Goal: Task Accomplishment & Management: Complete application form

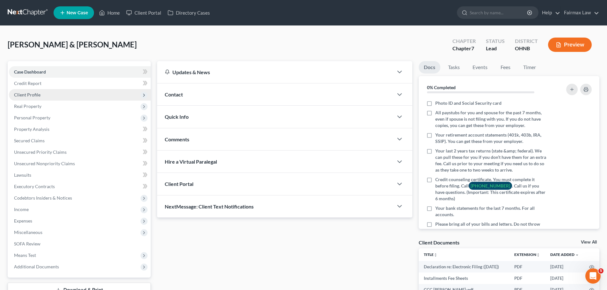
click at [40, 94] on span "Client Profile" at bounding box center [80, 94] width 142 height 11
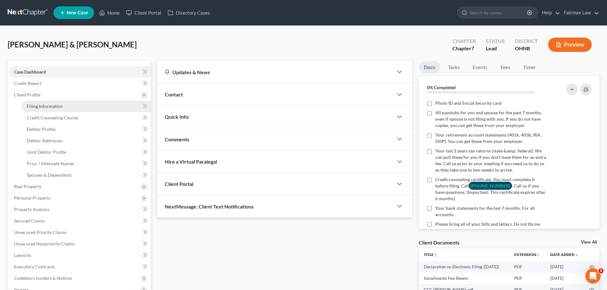
click at [56, 105] on span "Filing Information" at bounding box center [45, 105] width 36 height 5
select select "1"
select select "0"
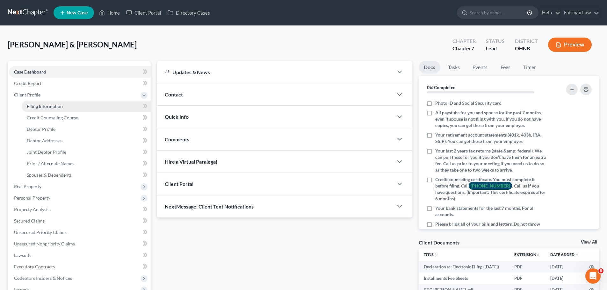
select select "36"
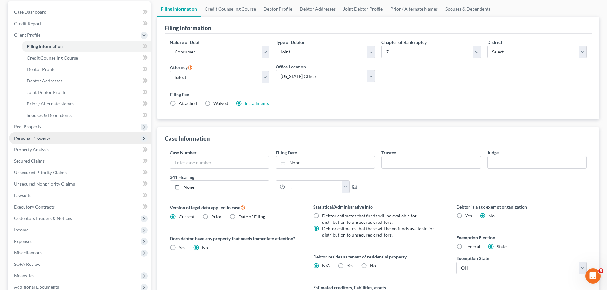
scroll to position [96, 0]
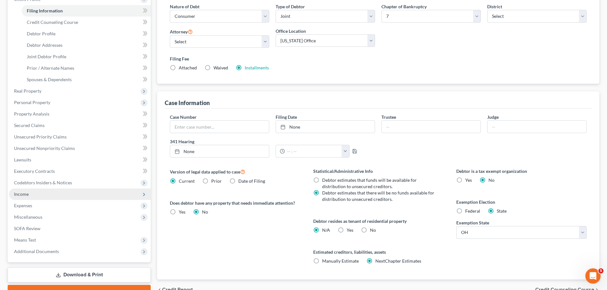
click at [34, 195] on span "Income" at bounding box center [80, 194] width 142 height 11
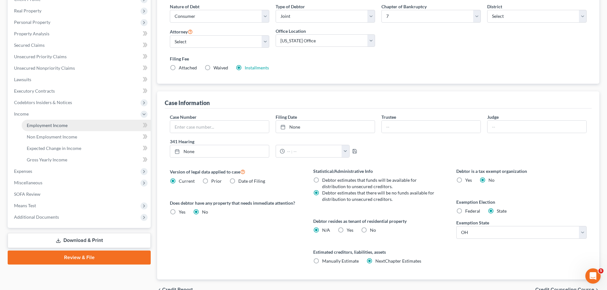
click at [52, 126] on span "Employment Income" at bounding box center [47, 125] width 41 height 5
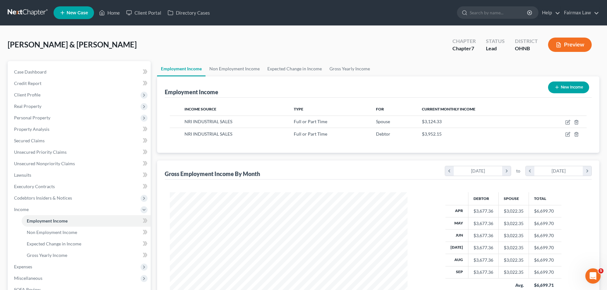
scroll to position [119, 250]
click at [215, 70] on link "Non Employment Income" at bounding box center [234, 68] width 58 height 15
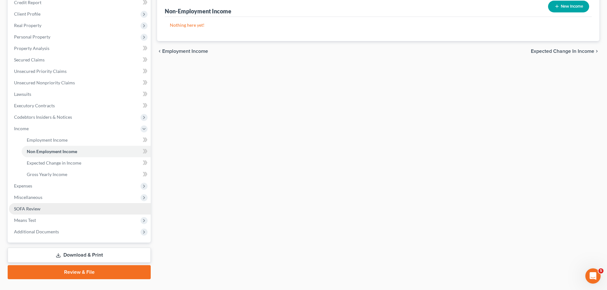
scroll to position [94, 0]
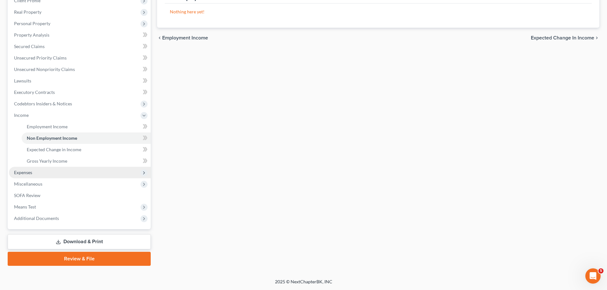
click at [25, 172] on span "Expenses" at bounding box center [23, 172] width 18 height 5
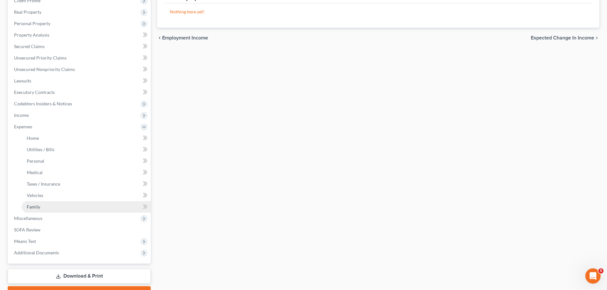
click at [42, 204] on link "Family" at bounding box center [86, 206] width 129 height 11
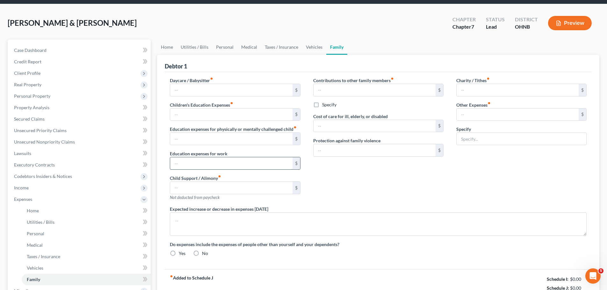
scroll to position [1, 0]
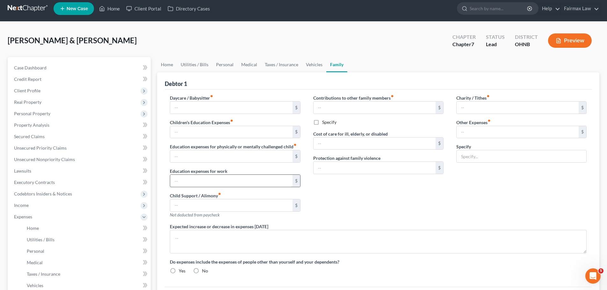
type input "0.00"
type input "50.00"
type input "0.00"
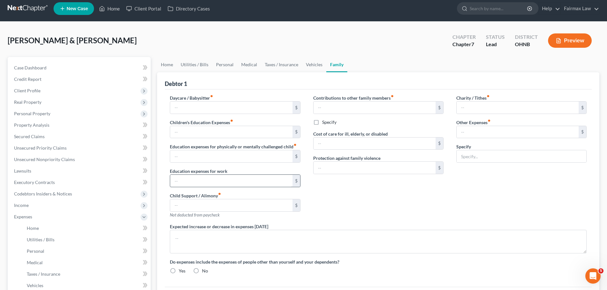
type input "0.00"
type input "80.00"
type input "180.00"
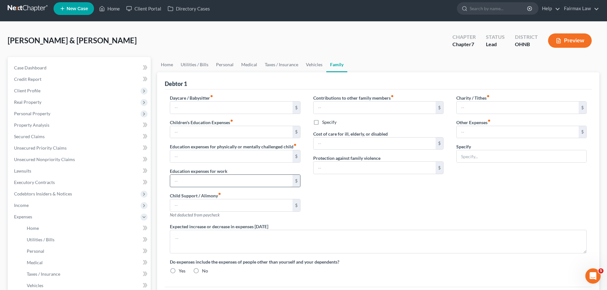
type input "Attorney Bankruptcy fee"
radio input "true"
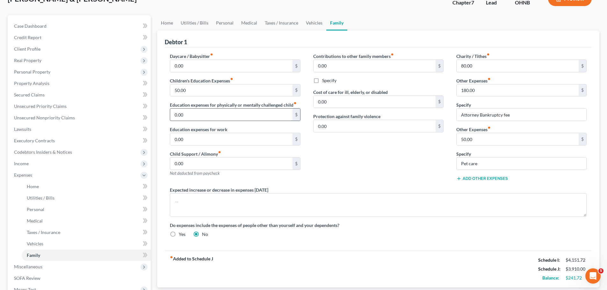
scroll to position [32, 0]
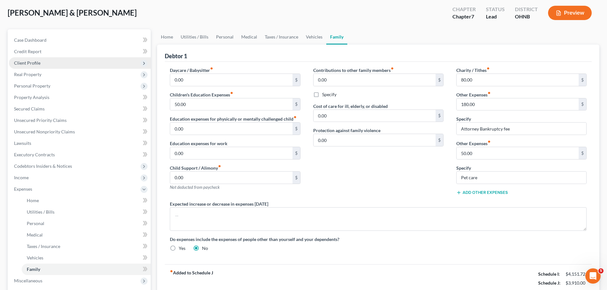
click at [31, 58] on span "Client Profile" at bounding box center [80, 62] width 142 height 11
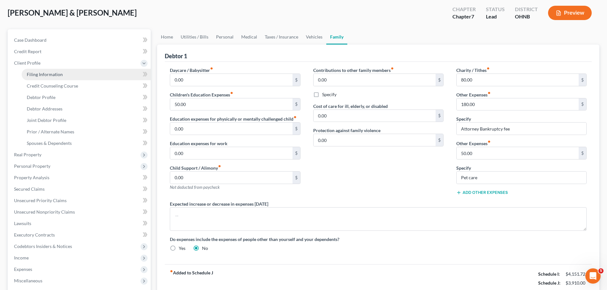
click at [43, 75] on span "Filing Information" at bounding box center [45, 74] width 36 height 5
select select "1"
select select "0"
select select "61"
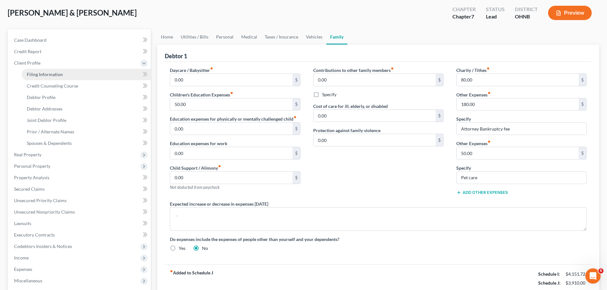
select select "12"
select select "0"
select select "36"
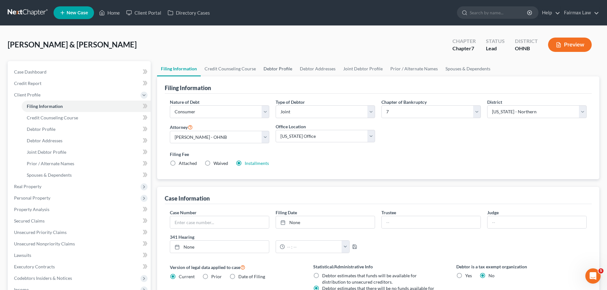
click at [272, 69] on link "Debtor Profile" at bounding box center [278, 68] width 36 height 15
select select "1"
select select "4"
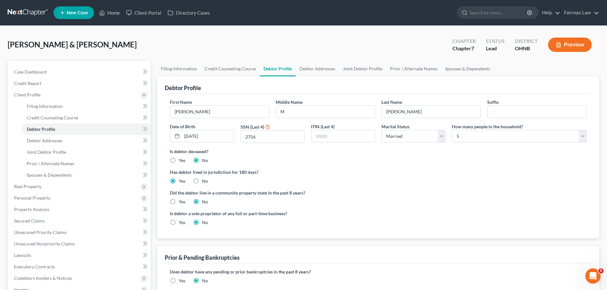
radio input "true"
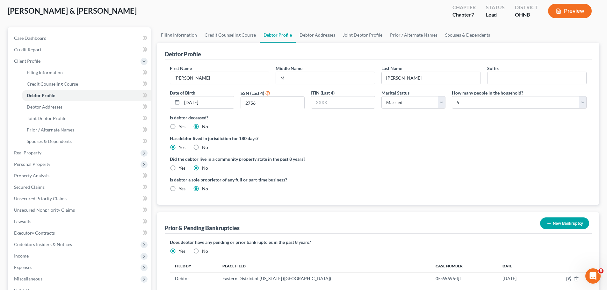
scroll to position [64, 0]
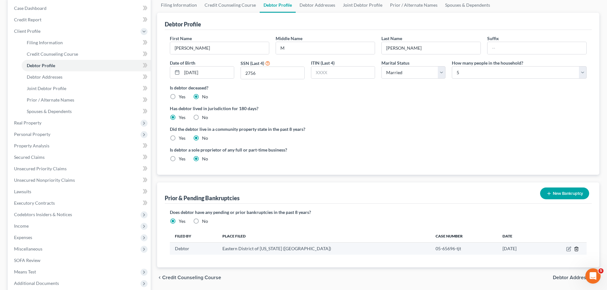
click at [577, 249] on icon "button" at bounding box center [575, 249] width 3 height 4
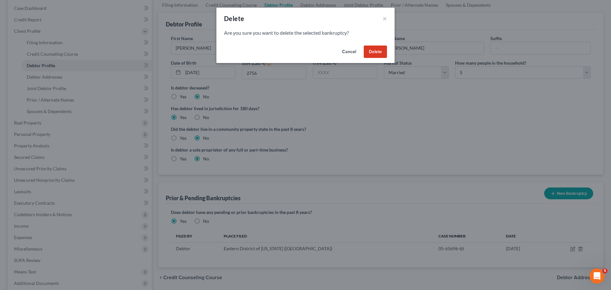
click at [374, 47] on button "Delete" at bounding box center [375, 52] width 23 height 13
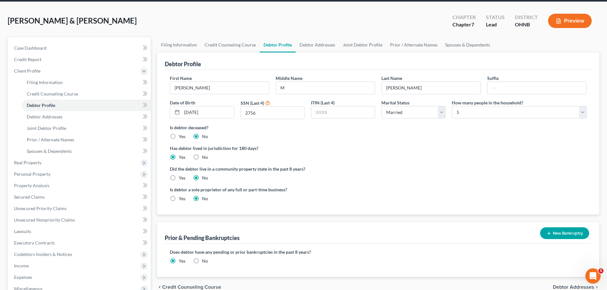
scroll to position [0, 0]
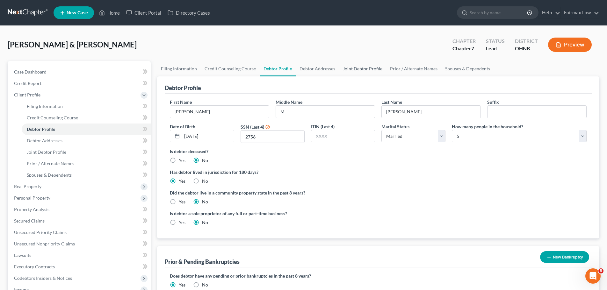
click at [365, 68] on link "Joint Debtor Profile" at bounding box center [362, 68] width 47 height 15
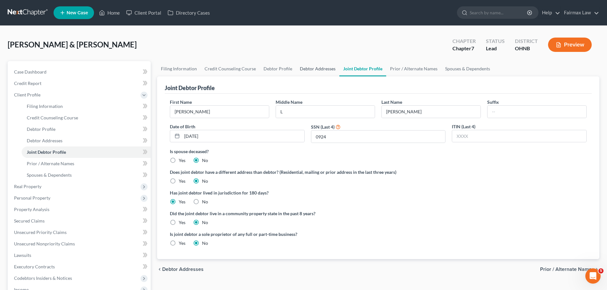
click at [321, 70] on link "Debtor Addresses" at bounding box center [317, 68] width 43 height 15
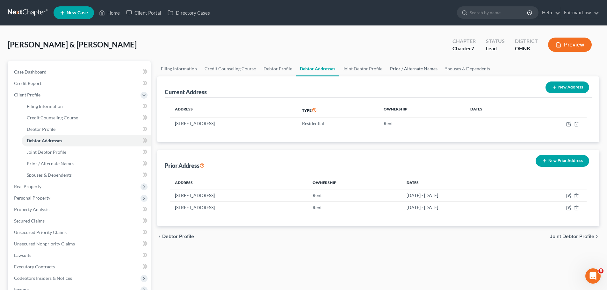
click at [417, 71] on link "Prior / Alternate Names" at bounding box center [413, 68] width 55 height 15
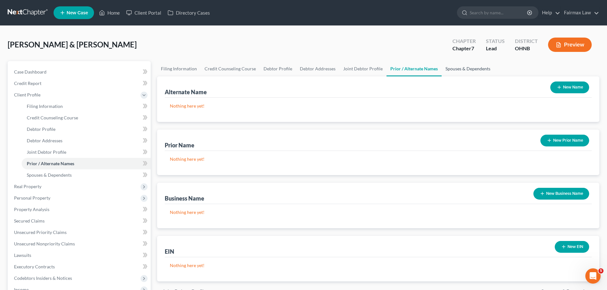
click at [455, 72] on link "Spouses & Dependents" at bounding box center [467, 68] width 53 height 15
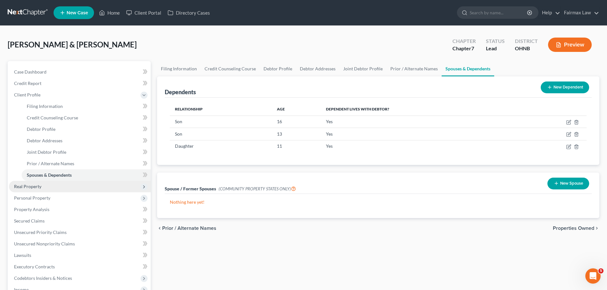
scroll to position [32, 0]
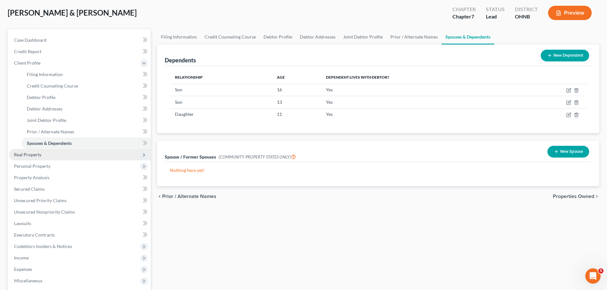
click at [44, 154] on span "Real Property" at bounding box center [80, 154] width 142 height 11
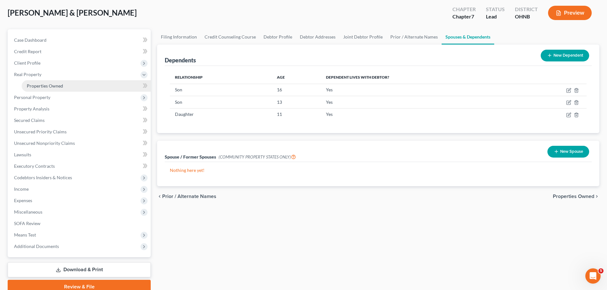
click at [56, 87] on span "Properties Owned" at bounding box center [45, 85] width 36 height 5
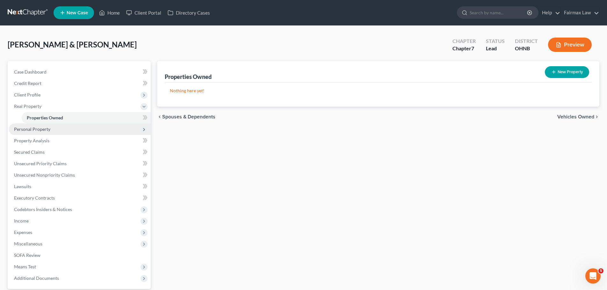
click at [55, 125] on span "Personal Property" at bounding box center [80, 129] width 142 height 11
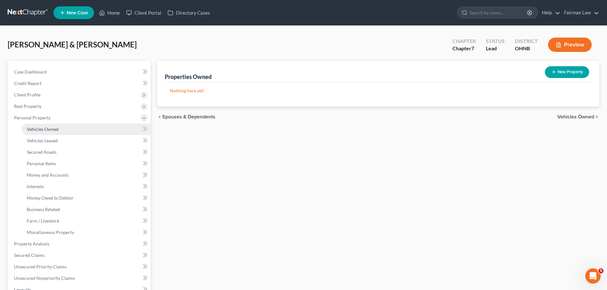
click at [55, 126] on link "Vehicles Owned" at bounding box center [86, 129] width 129 height 11
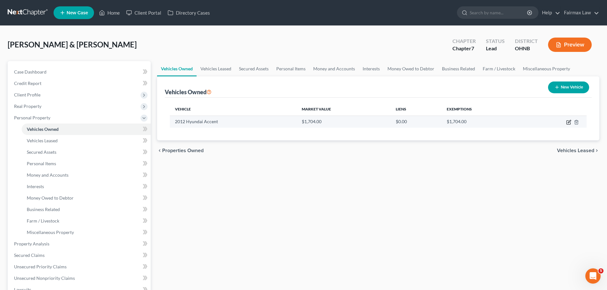
click at [570, 121] on icon "button" at bounding box center [568, 122] width 5 height 5
select select "0"
select select "14"
select select "3"
select select "2"
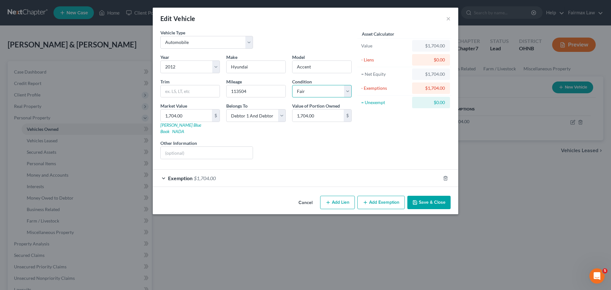
click at [301, 91] on select "Select Excellent Very Good Good Fair Poor" at bounding box center [322, 91] width 60 height 13
select select "4"
click at [292, 85] on select "Select Excellent Very Good Good Fair Poor" at bounding box center [322, 91] width 60 height 13
click at [429, 196] on button "Save & Close" at bounding box center [429, 202] width 43 height 13
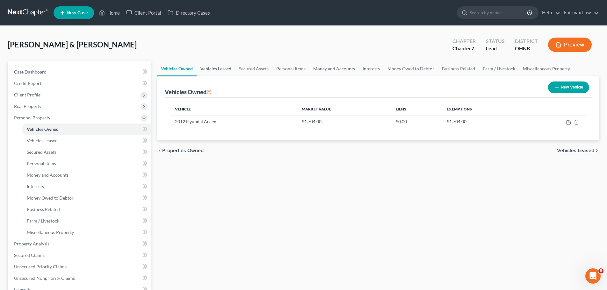
click at [214, 71] on link "Vehicles Leased" at bounding box center [215, 68] width 39 height 15
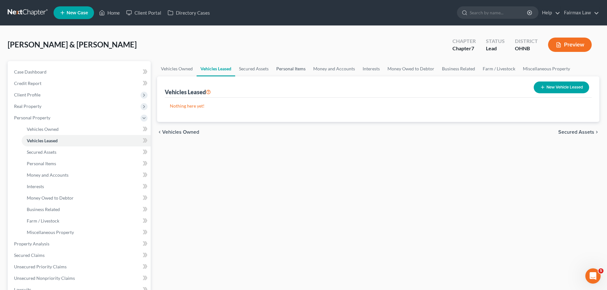
click at [299, 65] on link "Personal Items" at bounding box center [290, 68] width 37 height 15
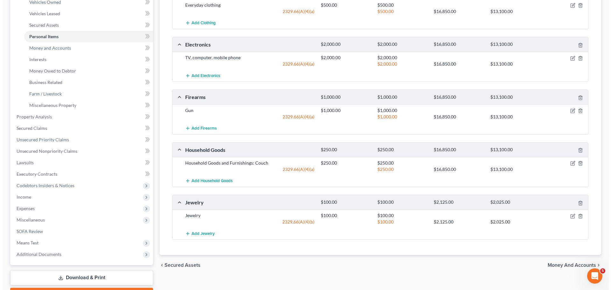
scroll to position [127, 0]
click at [572, 162] on icon "button" at bounding box center [570, 162] width 5 height 5
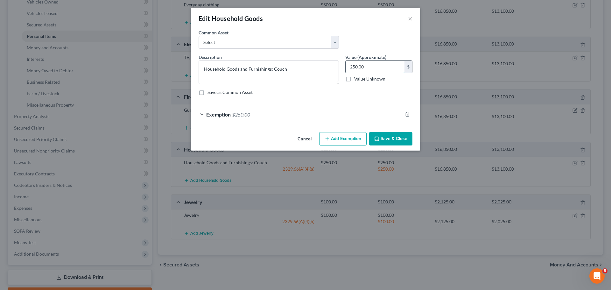
click at [367, 69] on input "250.00" at bounding box center [375, 67] width 59 height 12
type input "500.00"
click at [249, 116] on span "$250.00" at bounding box center [241, 114] width 18 height 6
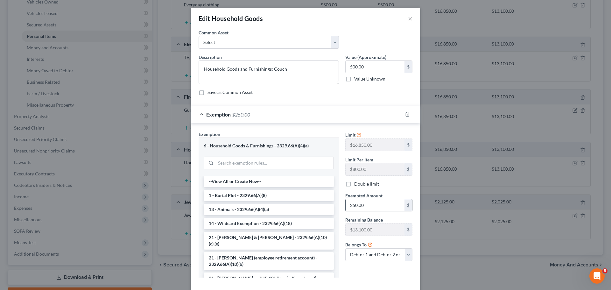
click at [360, 211] on div "250.00 $" at bounding box center [379, 205] width 67 height 13
click at [358, 204] on input "250.00" at bounding box center [375, 205] width 59 height 12
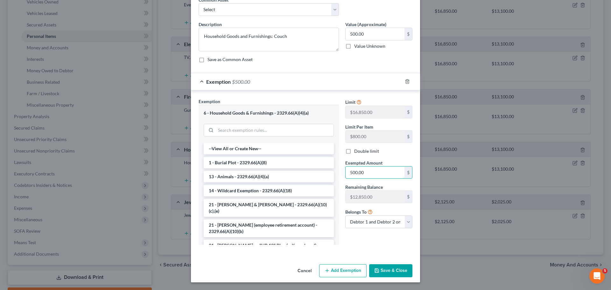
type input "500.00"
click at [395, 266] on button "Save & Close" at bounding box center [390, 270] width 43 height 13
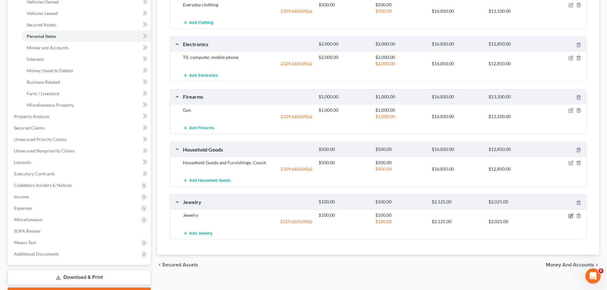
click at [569, 215] on icon "button" at bounding box center [570, 215] width 5 height 5
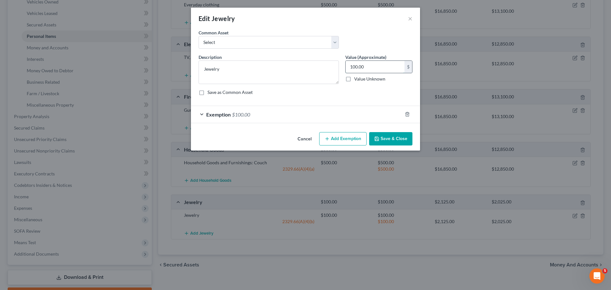
click at [357, 63] on input "100.00" at bounding box center [375, 67] width 59 height 12
type input "300.00"
click at [238, 117] on span "$100.00" at bounding box center [241, 114] width 18 height 6
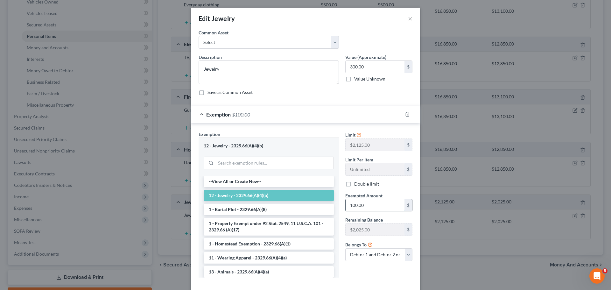
click at [363, 207] on input "100.00" at bounding box center [375, 205] width 59 height 12
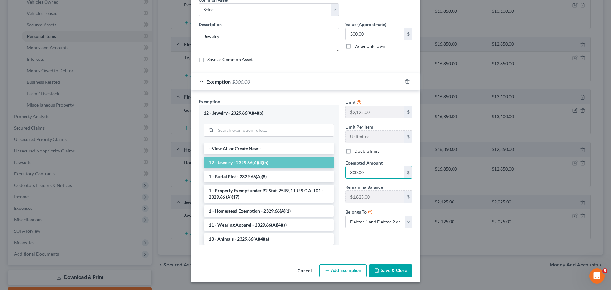
type input "300.00"
click at [383, 269] on button "Save & Close" at bounding box center [390, 270] width 43 height 13
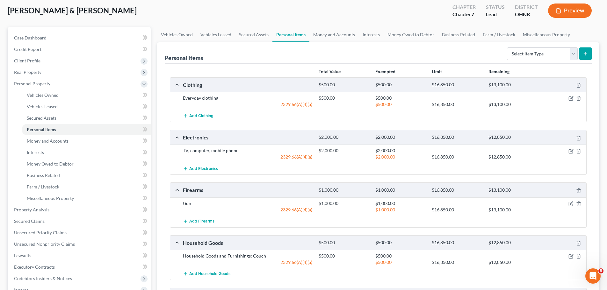
scroll to position [32, 0]
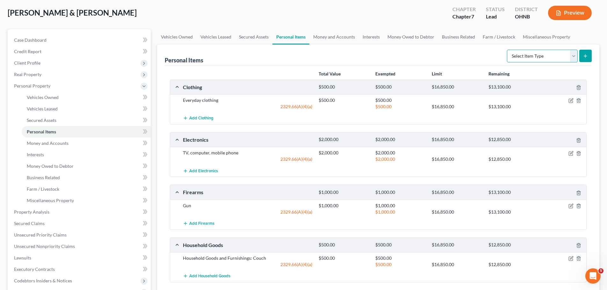
click at [556, 55] on select "Select Item Type Clothing Collectibles Of Value Electronics Firearms Household …" at bounding box center [542, 56] width 71 height 13
click at [325, 38] on link "Money and Accounts" at bounding box center [333, 36] width 49 height 15
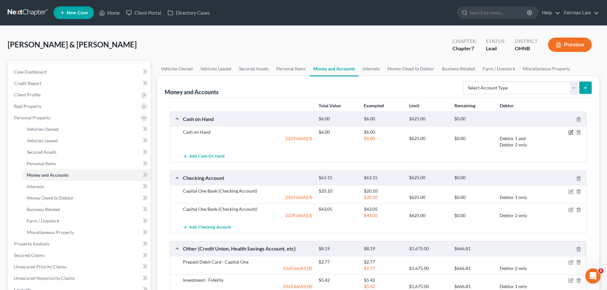
click at [570, 131] on icon "button" at bounding box center [570, 132] width 5 height 5
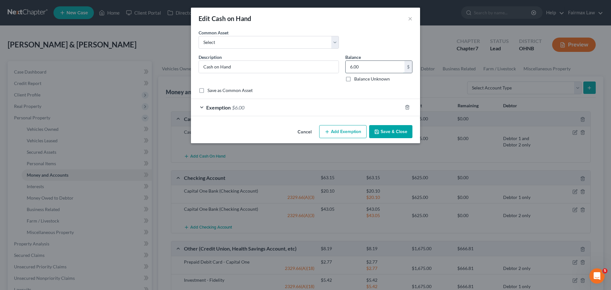
click at [354, 69] on input "6.00" at bounding box center [375, 67] width 59 height 12
type input "0.00"
drag, startPoint x: 241, startPoint y: 106, endPoint x: 249, endPoint y: 114, distance: 11.3
click at [241, 106] on span "$6.00" at bounding box center [238, 107] width 12 height 6
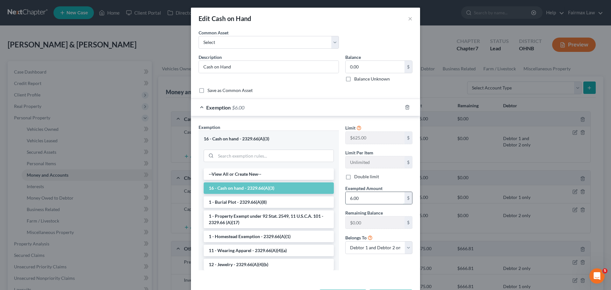
click at [360, 197] on input "6.00" at bounding box center [375, 198] width 59 height 12
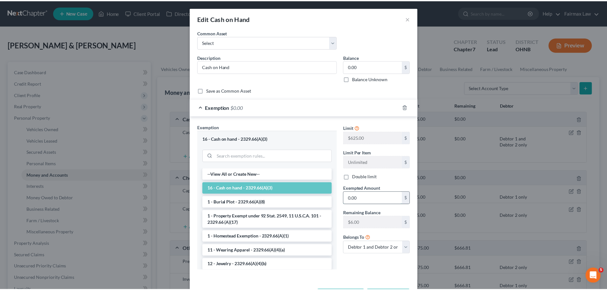
scroll to position [26, 0]
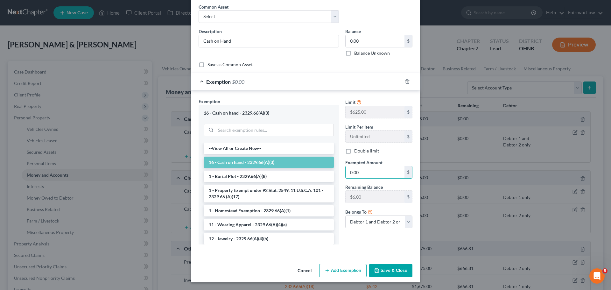
type input "0.00"
click at [381, 270] on button "Save & Close" at bounding box center [390, 270] width 43 height 13
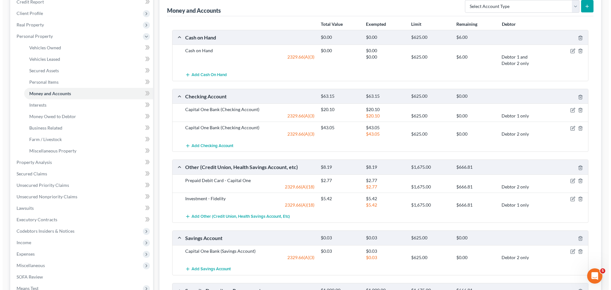
scroll to position [96, 0]
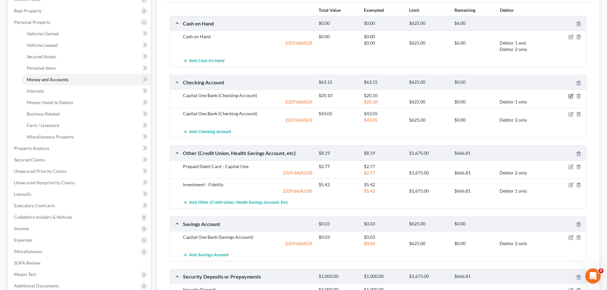
click at [571, 97] on icon "button" at bounding box center [570, 96] width 5 height 5
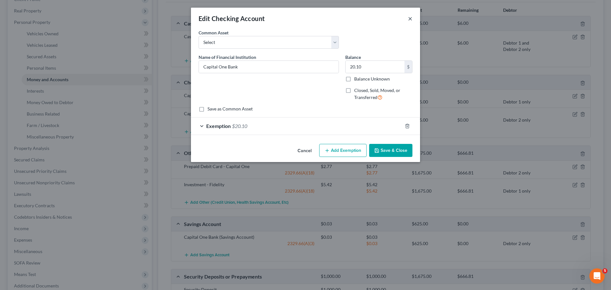
click at [412, 21] on button "×" at bounding box center [410, 19] width 4 height 8
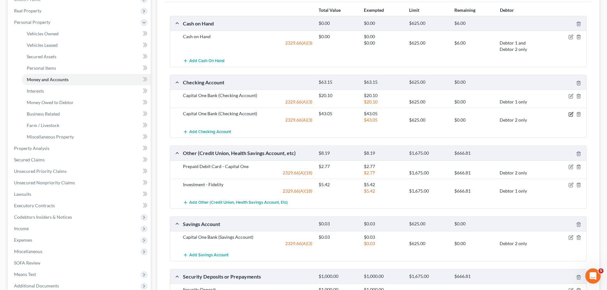
click at [570, 115] on icon "button" at bounding box center [571, 113] width 3 height 3
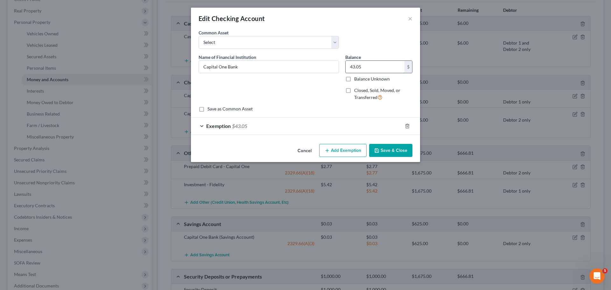
click at [374, 62] on input "43.05" at bounding box center [375, 67] width 59 height 12
type input "41.39"
click at [395, 146] on button "Save & Close" at bounding box center [390, 150] width 43 height 13
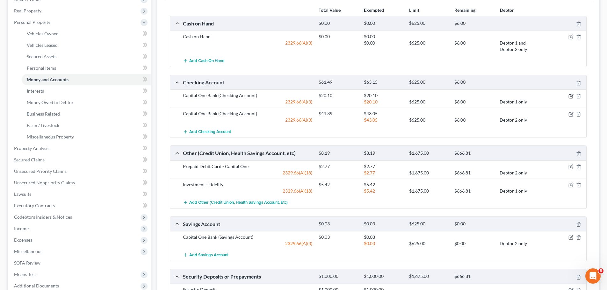
click at [570, 97] on icon "button" at bounding box center [570, 96] width 5 height 5
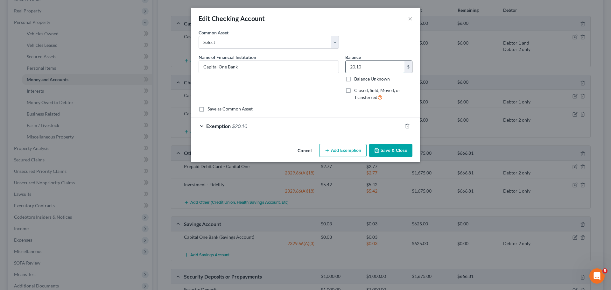
click at [374, 67] on input "20.10" at bounding box center [375, 67] width 59 height 12
type input "230.00"
click at [244, 124] on span "$20.10" at bounding box center [239, 126] width 15 height 6
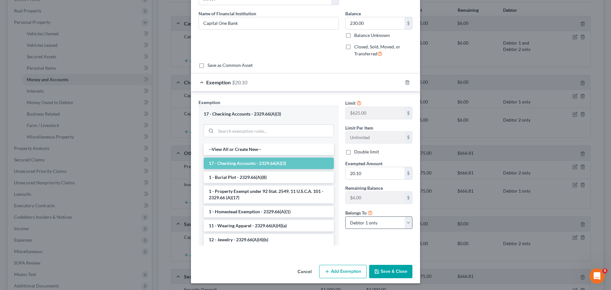
scroll to position [45, 0]
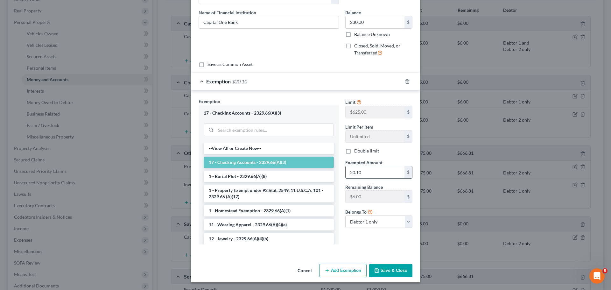
click at [366, 171] on input "20.10" at bounding box center [375, 172] width 59 height 12
type input "230.00"
click at [388, 268] on button "Save & Close" at bounding box center [390, 270] width 43 height 13
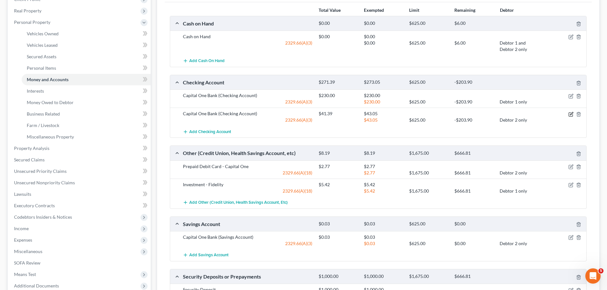
click at [571, 116] on icon "button" at bounding box center [570, 114] width 5 height 5
select select "1"
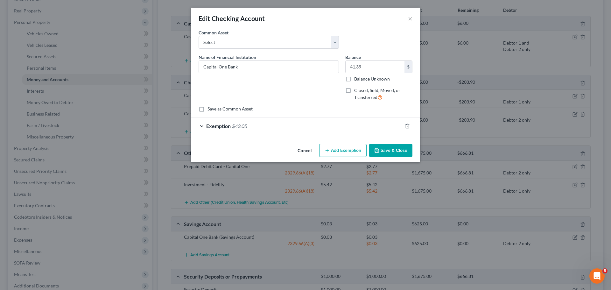
click at [247, 124] on span "$43.05" at bounding box center [239, 126] width 15 height 6
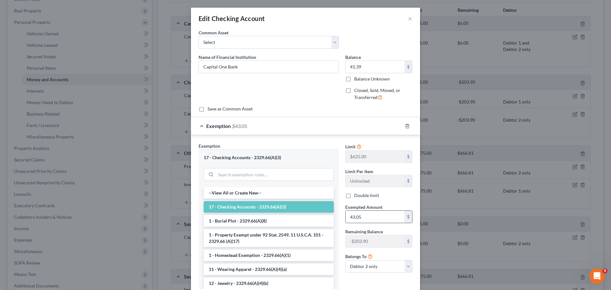
click at [367, 214] on input "43.05" at bounding box center [375, 217] width 59 height 12
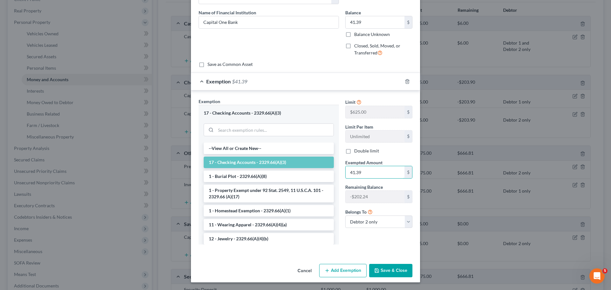
type input "41.39"
click at [400, 271] on button "Save & Close" at bounding box center [390, 270] width 43 height 13
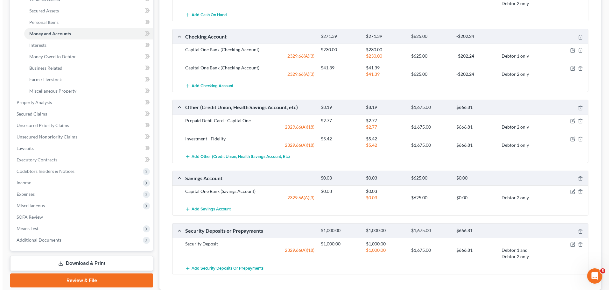
scroll to position [127, 0]
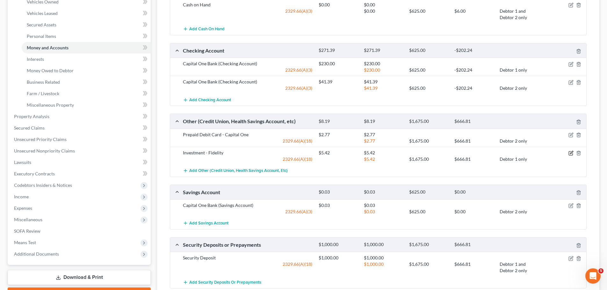
click at [571, 153] on icon "button" at bounding box center [570, 153] width 5 height 5
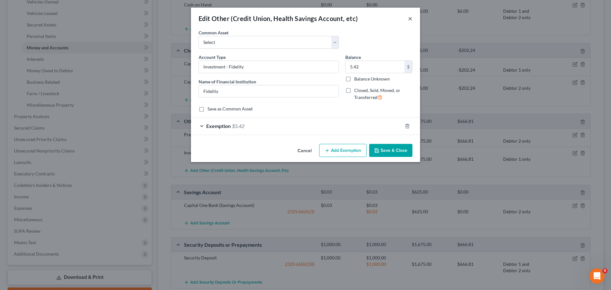
click at [409, 18] on button "×" at bounding box center [410, 19] width 4 height 8
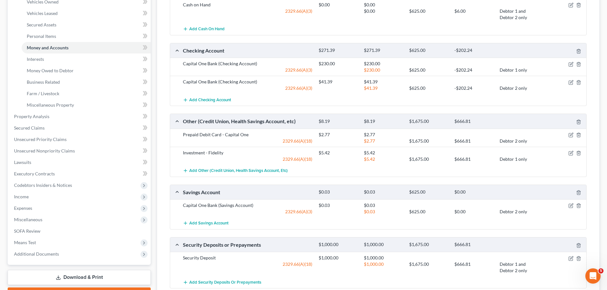
click at [563, 135] on div at bounding box center [563, 135] width 45 height 6
click at [570, 136] on icon "button" at bounding box center [571, 134] width 3 height 3
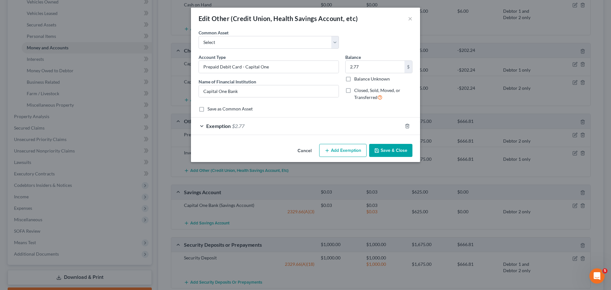
click at [242, 122] on div "Exemption $2.77" at bounding box center [296, 126] width 211 height 17
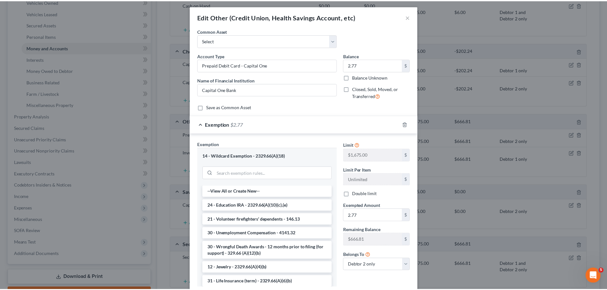
scroll to position [0, 0]
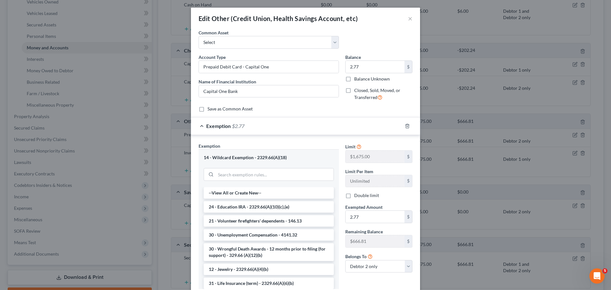
click at [404, 20] on div "Edit Other (Credit Union, Health Savings Account, etc) ×" at bounding box center [305, 19] width 229 height 22
click at [411, 15] on div "Edit Other (Credit Union, Health Savings Account, etc) ×" at bounding box center [305, 19] width 229 height 22
click at [409, 19] on button "×" at bounding box center [410, 19] width 4 height 8
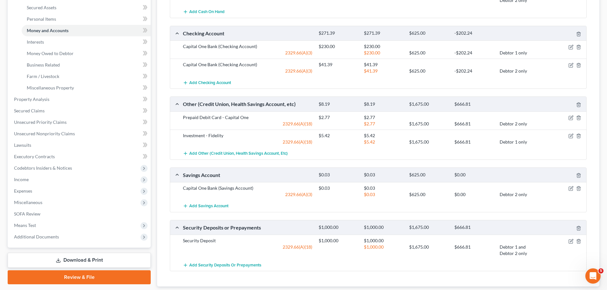
scroll to position [159, 0]
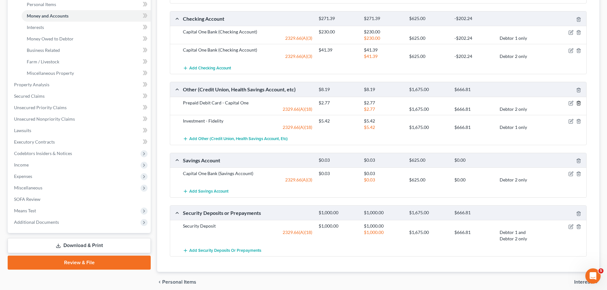
click at [579, 101] on icon "button" at bounding box center [578, 103] width 5 height 5
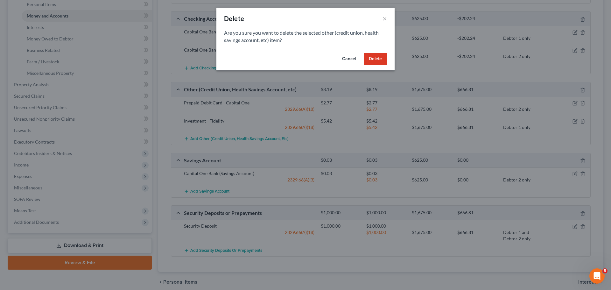
click at [374, 60] on button "Delete" at bounding box center [375, 59] width 23 height 13
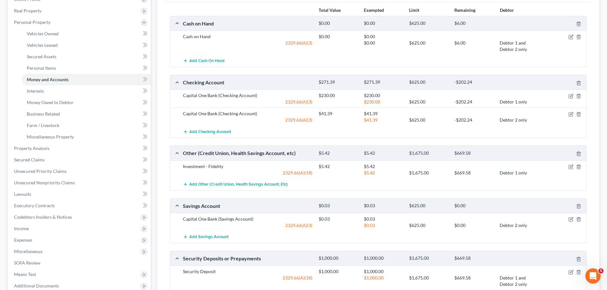
scroll to position [64, 0]
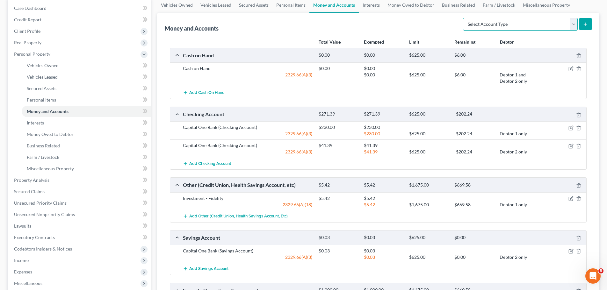
click at [516, 28] on select "Select Account Type Brokerage Cash on Hand Certificates of Deposit Checking Acc…" at bounding box center [520, 24] width 115 height 13
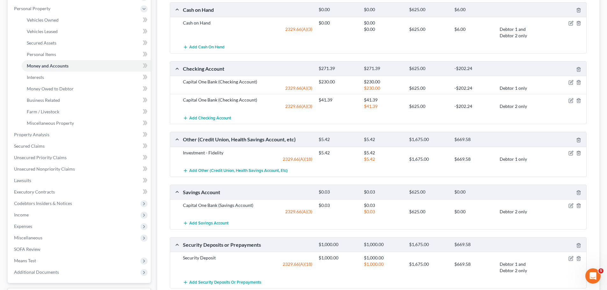
scroll to position [0, 0]
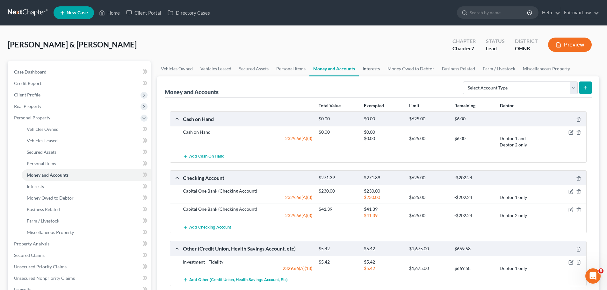
drag, startPoint x: 360, startPoint y: 67, endPoint x: 360, endPoint y: 71, distance: 4.2
click at [360, 67] on link "Interests" at bounding box center [371, 68] width 25 height 15
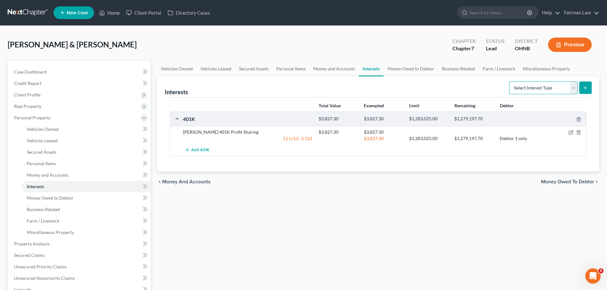
click at [534, 90] on select "Select Interest Type 401K Annuity Bond Education IRA Government Bond Government…" at bounding box center [543, 88] width 68 height 13
select select "term_life_insurance"
click at [509, 82] on select "Select Interest Type 401K Annuity Bond Education IRA Government Bond Government…" at bounding box center [543, 88] width 68 height 13
click at [588, 87] on button "submit" at bounding box center [585, 88] width 12 height 12
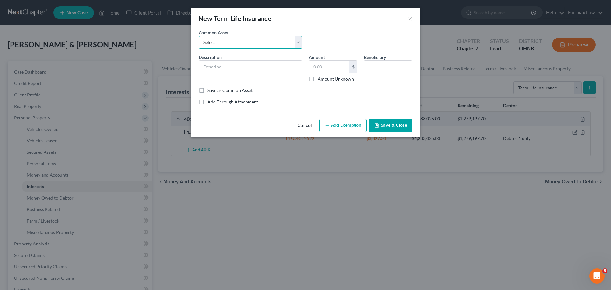
click at [222, 46] on select "Select Group Term Life Insurance through employer Group Life through Work Group…" at bounding box center [251, 42] width 104 height 13
select select "0"
click at [199, 36] on select "Select Group Term Life Insurance through employer Group Life through Work Group…" at bounding box center [251, 42] width 104 height 13
type input "Group Term Life Insurance through employer"
type input "0"
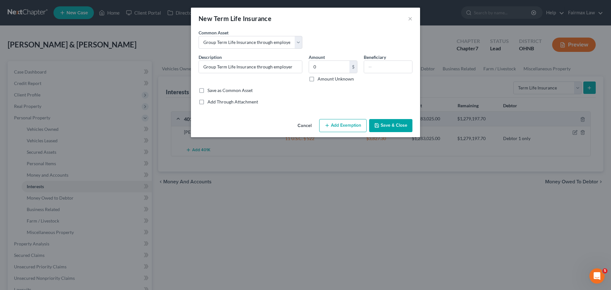
click at [395, 122] on button "Save & Close" at bounding box center [390, 125] width 43 height 13
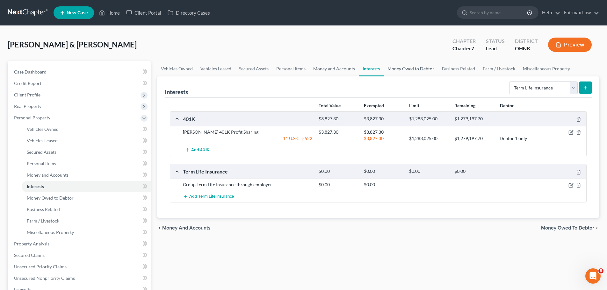
click at [422, 70] on link "Money Owed to Debtor" at bounding box center [410, 68] width 54 height 15
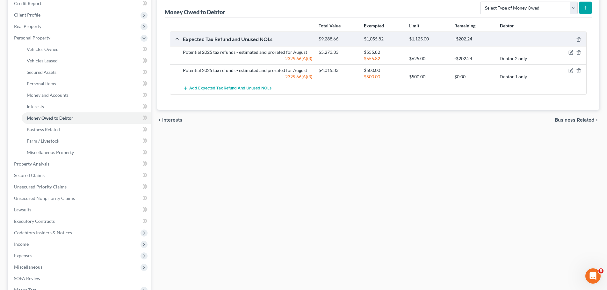
scroll to position [96, 0]
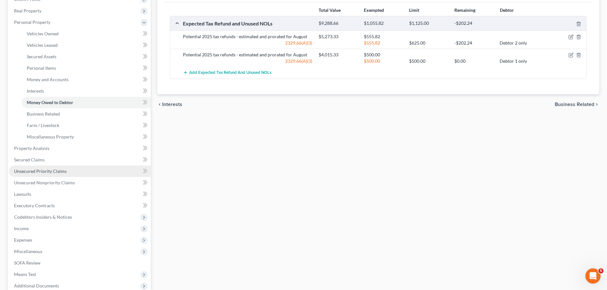
click at [46, 168] on span "Unsecured Priority Claims" at bounding box center [40, 170] width 53 height 5
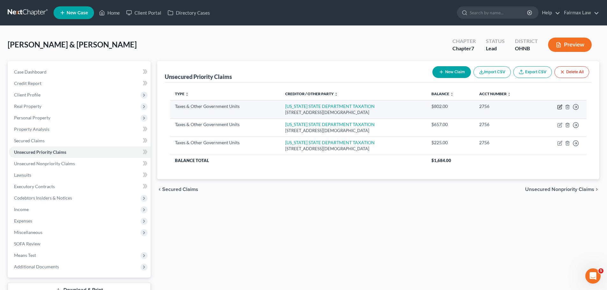
click at [559, 107] on icon "button" at bounding box center [559, 106] width 5 height 5
select select "2"
select select "36"
select select "0"
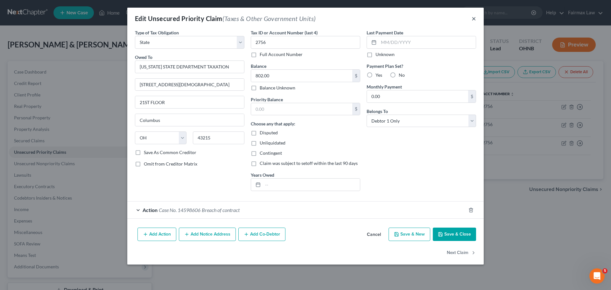
click at [476, 20] on button "×" at bounding box center [474, 19] width 4 height 8
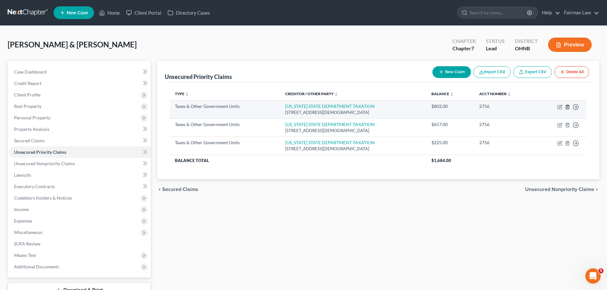
click at [566, 106] on icon "button" at bounding box center [567, 107] width 3 height 4
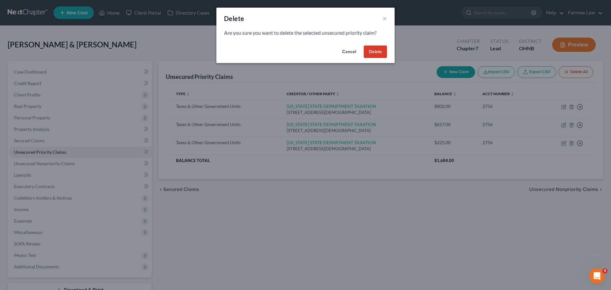
click at [387, 54] on div "Cancel Delete" at bounding box center [306, 53] width 178 height 20
click at [383, 53] on button "Delete" at bounding box center [375, 52] width 23 height 13
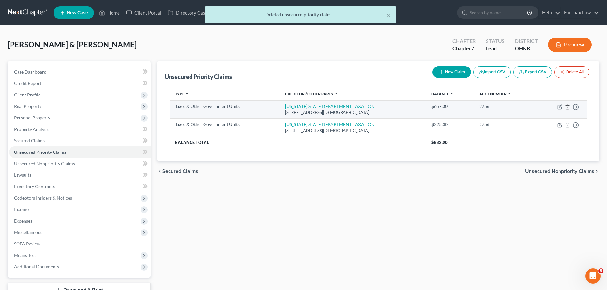
click at [567, 107] on line "button" at bounding box center [567, 107] width 0 height 1
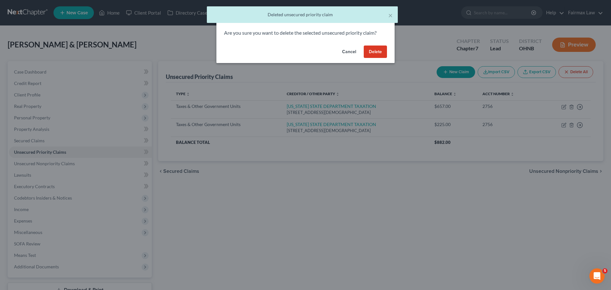
click at [375, 50] on button "Delete" at bounding box center [375, 52] width 23 height 13
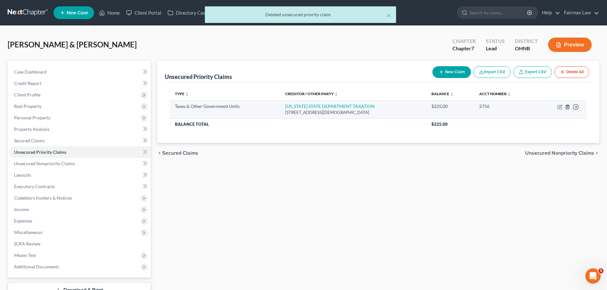
click at [567, 107] on line "button" at bounding box center [567, 107] width 0 height 1
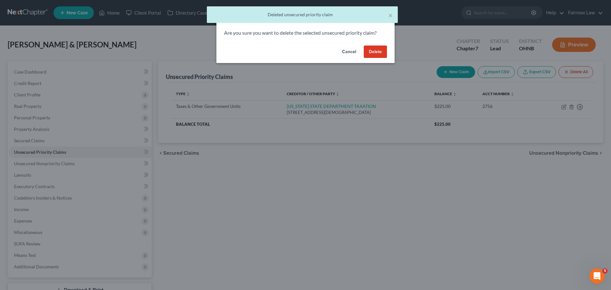
click at [372, 54] on button "Delete" at bounding box center [375, 52] width 23 height 13
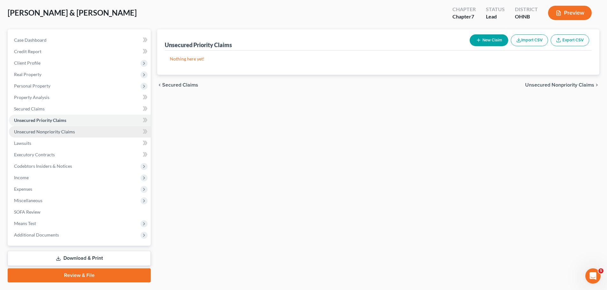
click at [75, 133] on link "Unsecured Nonpriority Claims" at bounding box center [80, 131] width 142 height 11
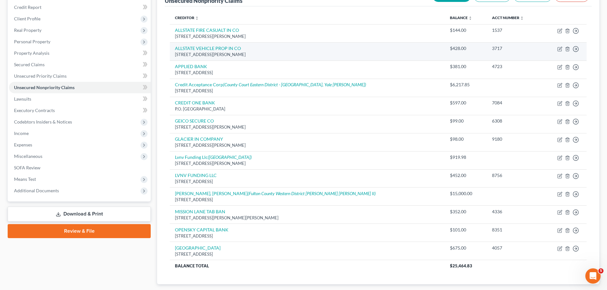
scroll to position [83, 0]
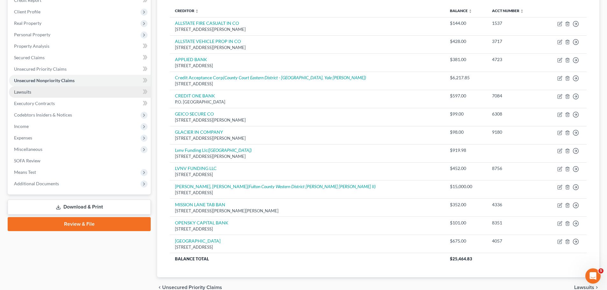
click at [71, 92] on link "Lawsuits" at bounding box center [80, 91] width 142 height 11
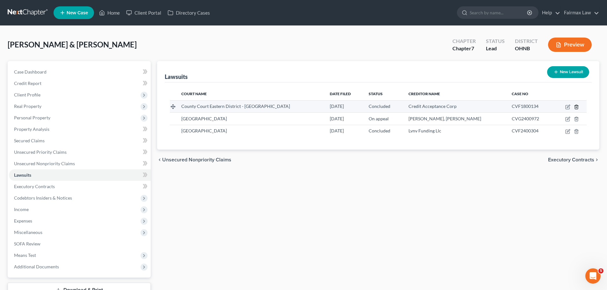
click at [575, 107] on icon "button" at bounding box center [576, 106] width 5 height 5
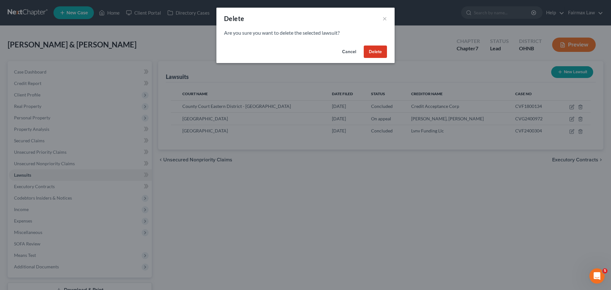
click at [381, 50] on button "Delete" at bounding box center [375, 52] width 23 height 13
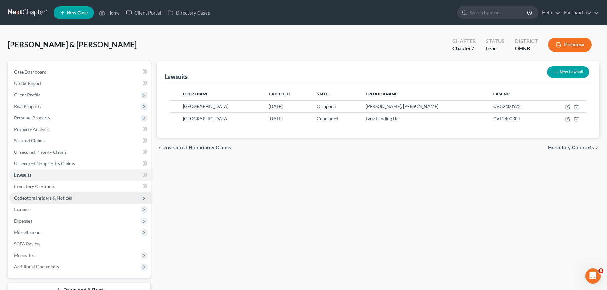
click at [68, 198] on span "Codebtors Insiders & Notices" at bounding box center [43, 197] width 58 height 5
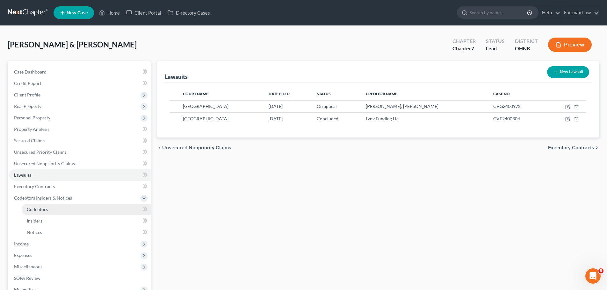
click at [40, 209] on span "Codebtors" at bounding box center [37, 209] width 21 height 5
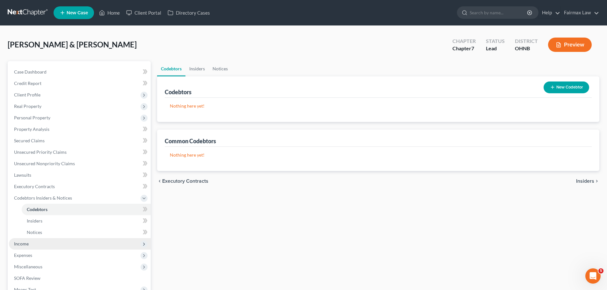
click at [36, 243] on span "Income" at bounding box center [80, 243] width 142 height 11
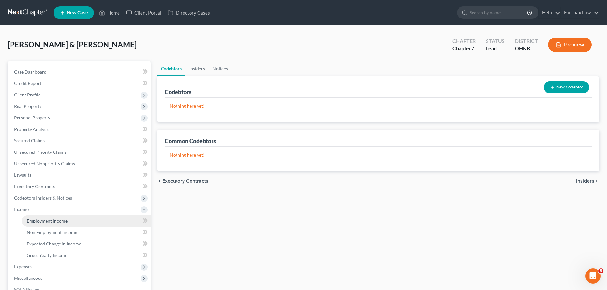
click at [52, 222] on span "Employment Income" at bounding box center [47, 220] width 41 height 5
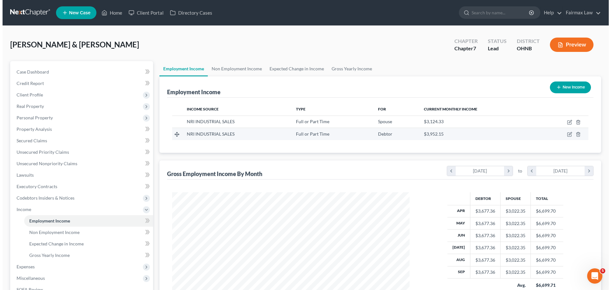
scroll to position [119, 250]
click at [567, 134] on icon "button" at bounding box center [567, 134] width 5 height 5
select select "0"
select select "36"
select select "2"
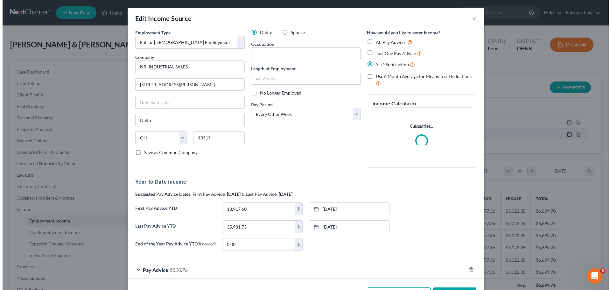
scroll to position [120, 253]
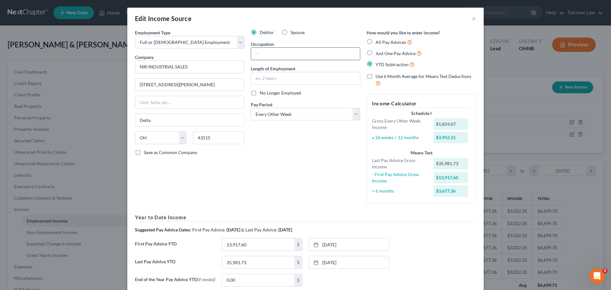
click at [304, 54] on input "text" at bounding box center [305, 54] width 109 height 12
type input "Pre-Processor/Laborer"
click at [282, 81] on input "text" at bounding box center [305, 78] width 109 height 12
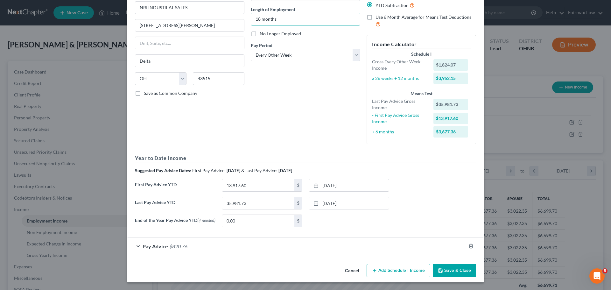
scroll to position [61, 0]
type input "18 months"
click at [160, 248] on span "Pay Advice" at bounding box center [155, 246] width 25 height 6
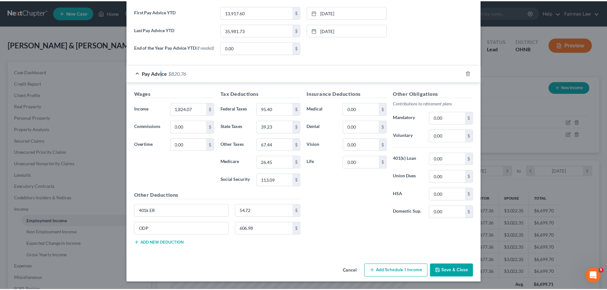
scroll to position [234, 0]
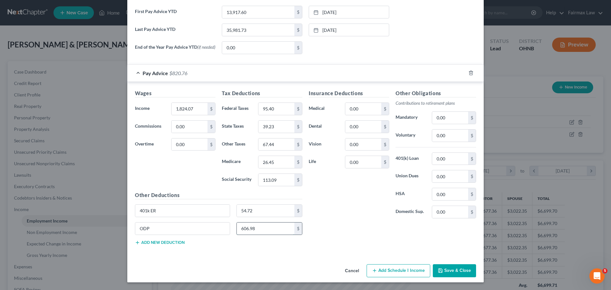
click at [253, 225] on input "606.98" at bounding box center [266, 229] width 58 height 12
click at [170, 232] on input "ODP" at bounding box center [182, 229] width 95 height 12
drag, startPoint x: 159, startPoint y: 227, endPoint x: 130, endPoint y: 227, distance: 29.0
click at [132, 227] on div "ODP" at bounding box center [183, 228] width 102 height 13
click at [331, 197] on div "Insurance Deductions Medical 0.00 $ Dental 0.00 $ Vision 0.00 $ Life 0.00 $" at bounding box center [349, 156] width 87 height 134
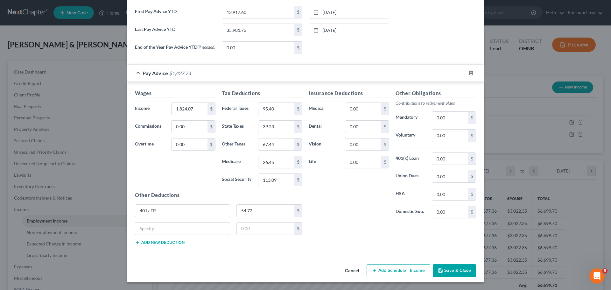
click at [455, 268] on button "Save & Close" at bounding box center [454, 270] width 43 height 13
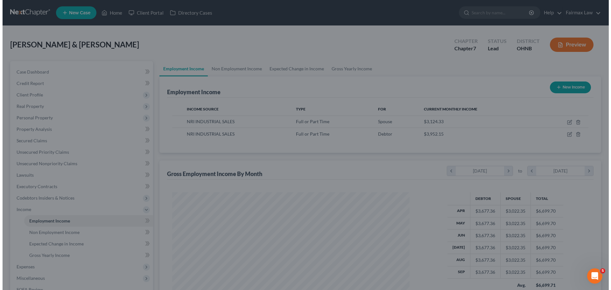
scroll to position [318318, 318186]
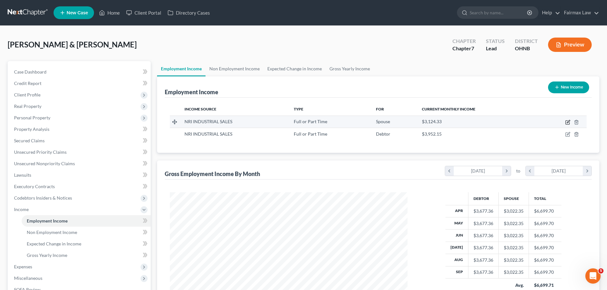
click at [566, 123] on icon "button" at bounding box center [567, 123] width 4 height 4
select select "0"
select select "36"
select select "2"
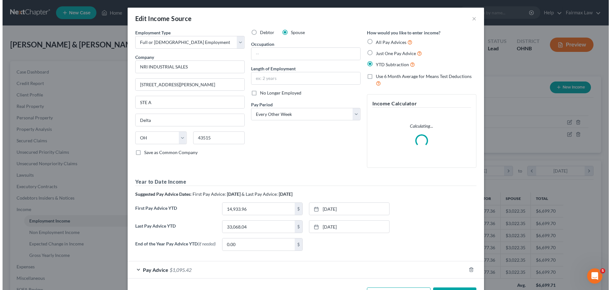
scroll to position [120, 253]
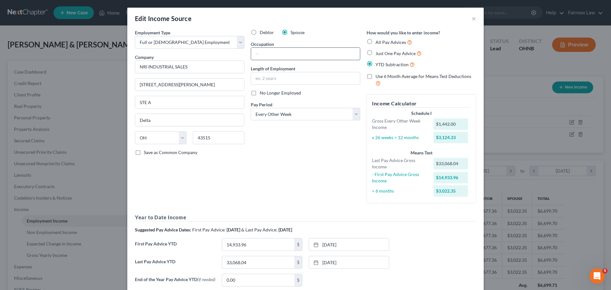
click at [282, 54] on input "text" at bounding box center [305, 54] width 109 height 12
type input "Auction Coordinator"
click at [276, 78] on input "text" at bounding box center [305, 78] width 109 height 12
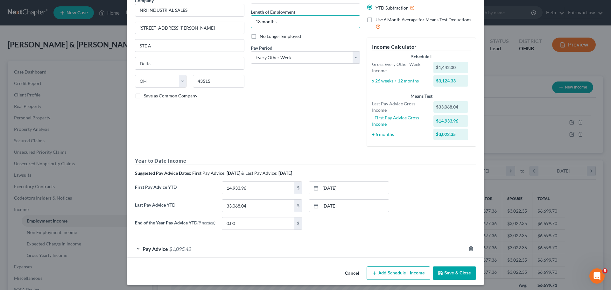
scroll to position [61, 0]
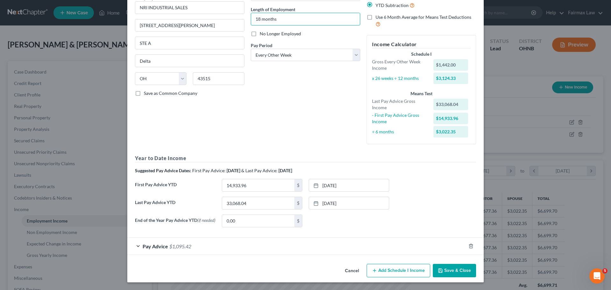
type input "18 months"
click at [186, 243] on div "Pay Advice $1,095.42" at bounding box center [296, 246] width 339 height 17
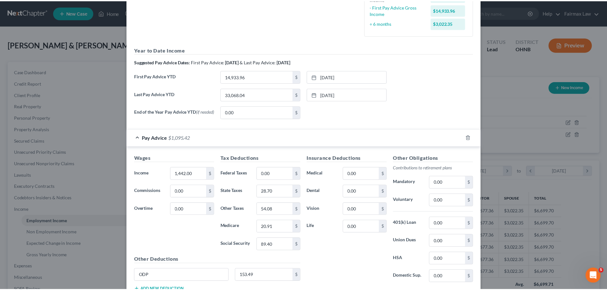
scroll to position [216, 0]
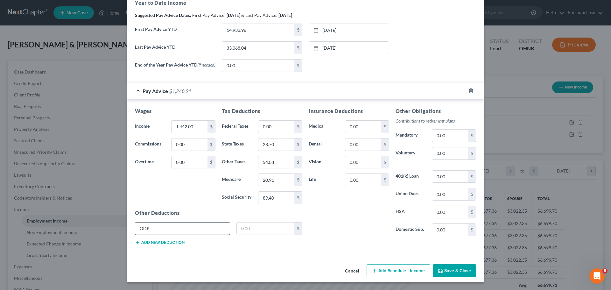
drag, startPoint x: 151, startPoint y: 229, endPoint x: 155, endPoint y: 232, distance: 4.9
click at [129, 228] on div "Wages Income * 1,442.00 $ Commissions 0.00 $ Overtime 0.00 $ Tax Deductions Fed…" at bounding box center [305, 178] width 357 height 156
click at [329, 211] on div "Insurance Deductions Medical 0.00 $ Dental 0.00 $ Vision 0.00 $ Life 0.00 $" at bounding box center [349, 174] width 87 height 134
click at [458, 271] on button "Save & Close" at bounding box center [454, 270] width 43 height 13
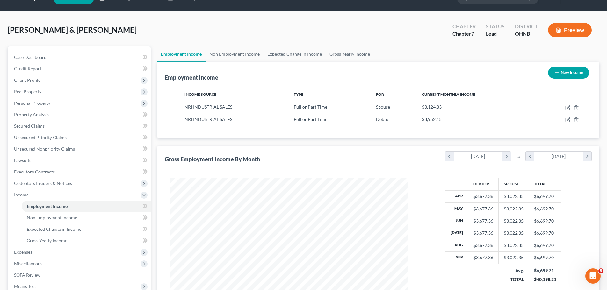
scroll to position [0, 0]
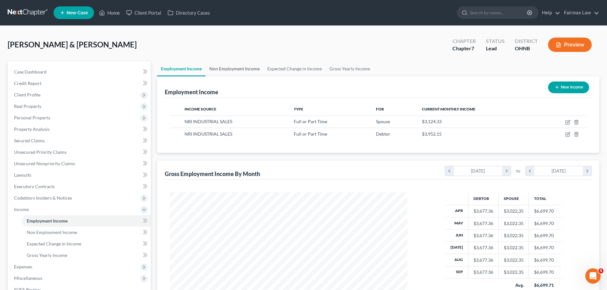
click at [244, 64] on link "Non Employment Income" at bounding box center [234, 68] width 58 height 15
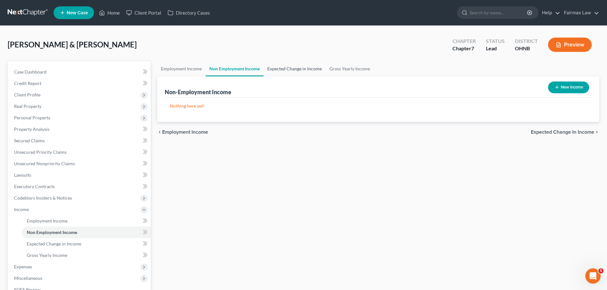
click at [288, 71] on link "Expected Change in Income" at bounding box center [294, 68] width 62 height 15
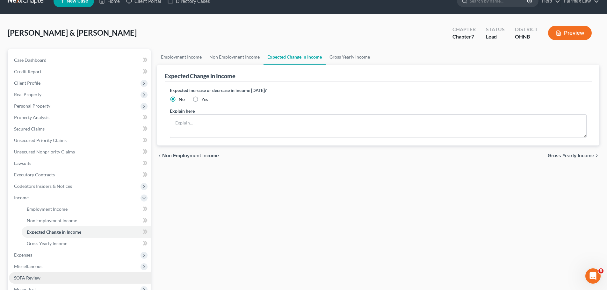
scroll to position [94, 0]
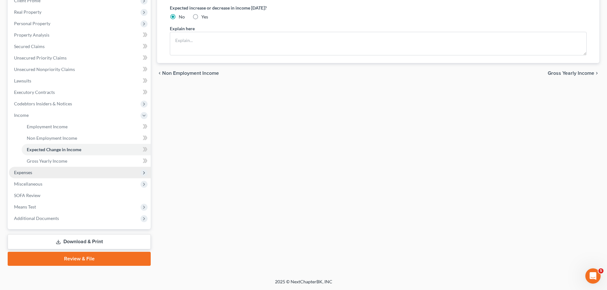
click at [32, 175] on span "Expenses" at bounding box center [80, 172] width 142 height 11
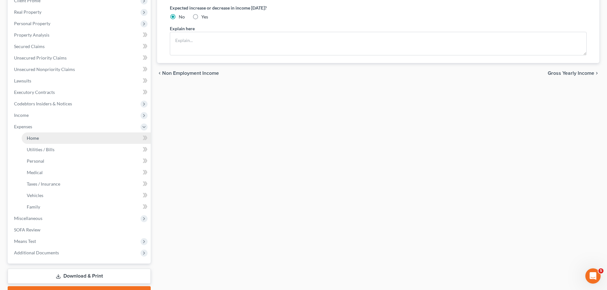
click at [44, 134] on link "Home" at bounding box center [86, 137] width 129 height 11
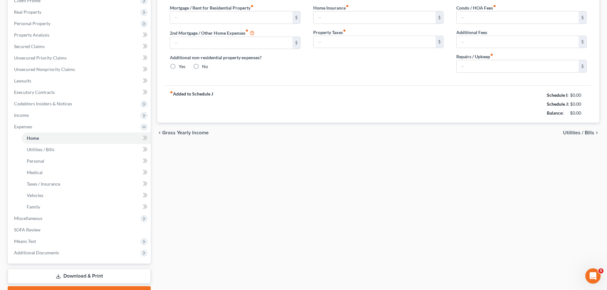
scroll to position [21, 0]
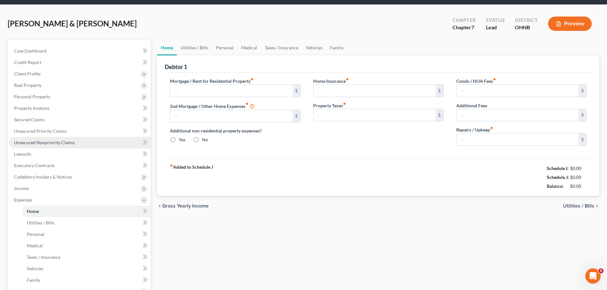
type input "1,000.00"
type input "0.00"
radio input "true"
type input "0.00"
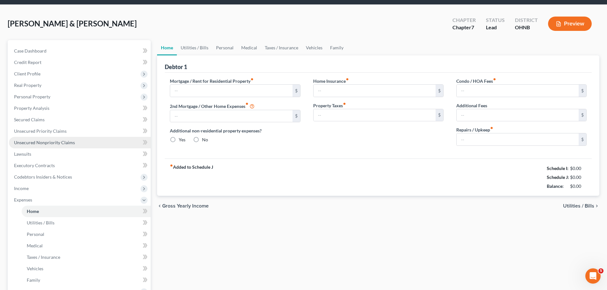
type input "0.00"
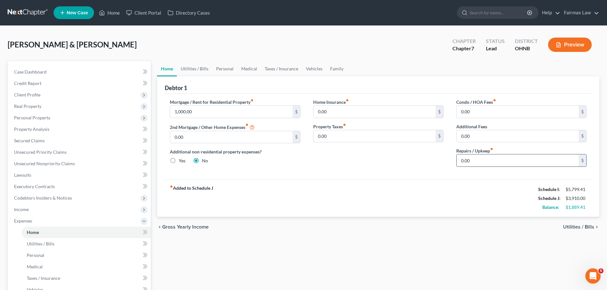
click at [498, 161] on input "0.00" at bounding box center [517, 160] width 122 height 12
type input "50.00"
click at [420, 179] on div "Mortgage / Rent for Residential Property fiber_manual_record 1,000.00 $ 2nd Mor…" at bounding box center [378, 137] width 427 height 86
click at [192, 72] on link "Utilities / Bills" at bounding box center [194, 68] width 35 height 15
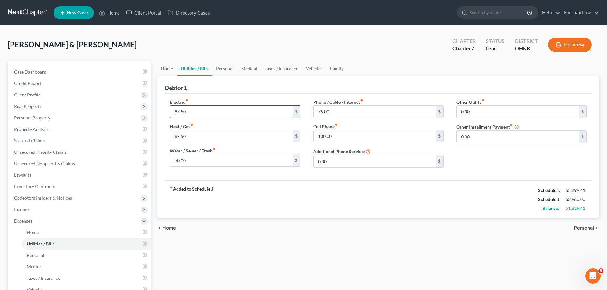
click at [196, 115] on input "87.50" at bounding box center [231, 112] width 122 height 12
type input "135.00"
click at [212, 133] on input "87.50" at bounding box center [231, 136] width 122 height 12
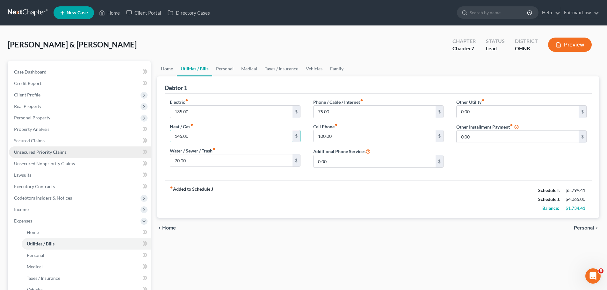
type input "145.00"
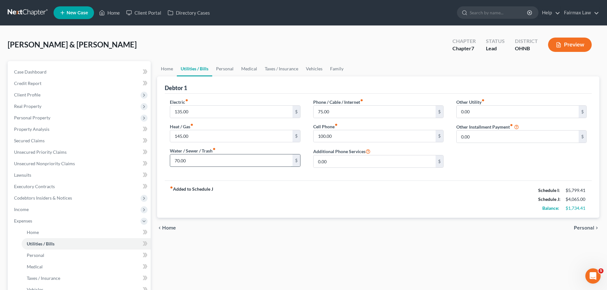
click at [197, 162] on input "70.00" at bounding box center [231, 160] width 122 height 12
click at [193, 157] on input "117" at bounding box center [231, 160] width 122 height 12
type input "117,167.0"
drag, startPoint x: 201, startPoint y: 160, endPoint x: 154, endPoint y: 161, distance: 46.2
click at [154, 161] on div "Home Utilities / Bills Personal Medical Taxes / Insurance Vehicles Family Debto…" at bounding box center [378, 227] width 448 height 333
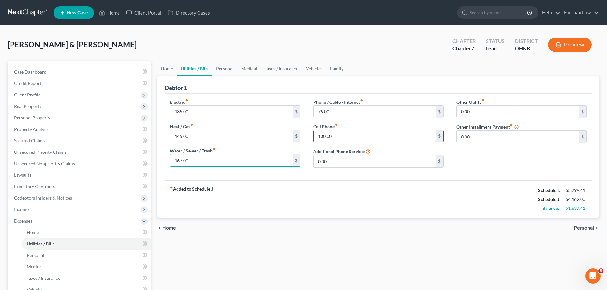
type input "167.00"
click at [321, 131] on input "100.00" at bounding box center [374, 136] width 122 height 12
type input "215.00"
click at [330, 116] on input "75.00" at bounding box center [374, 112] width 122 height 12
type input "125.00"
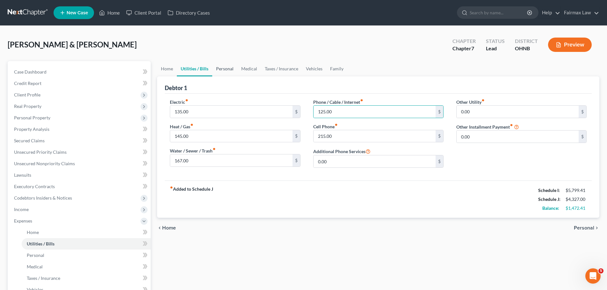
click at [226, 70] on link "Personal" at bounding box center [224, 68] width 25 height 15
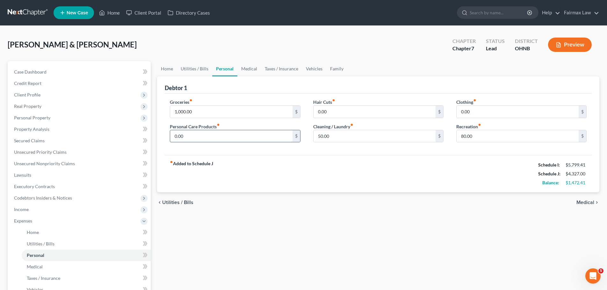
click at [224, 134] on input "0.00" at bounding box center [231, 136] width 122 height 12
type input "400.00"
click at [293, 170] on div "fiber_manual_record Added to Schedule J Schedule I: $5,799.41 Schedule J: $4,72…" at bounding box center [378, 173] width 427 height 37
click at [319, 137] on input "50.00" at bounding box center [374, 136] width 122 height 12
click at [346, 137] on input "50.00" at bounding box center [374, 136] width 122 height 12
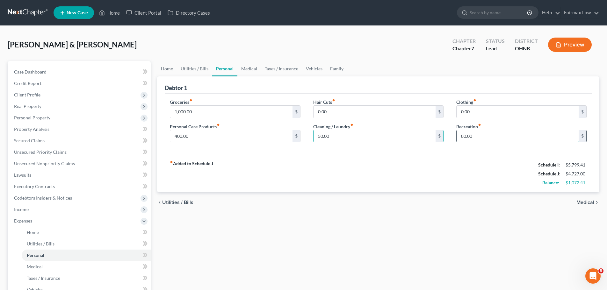
click at [477, 139] on input "80.00" at bounding box center [517, 136] width 122 height 12
type input "0.00"
click at [339, 185] on div "fiber_manual_record Added to Schedule J Schedule I: $5,799.41 Schedule J: $4,64…" at bounding box center [378, 173] width 427 height 37
click at [470, 108] on input "0.00" at bounding box center [517, 112] width 122 height 12
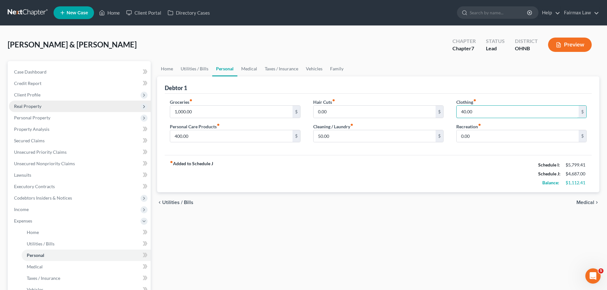
type input "40.00"
click at [340, 105] on div "0.00 $" at bounding box center [378, 111] width 130 height 13
click at [339, 108] on input "0.00" at bounding box center [374, 112] width 122 height 12
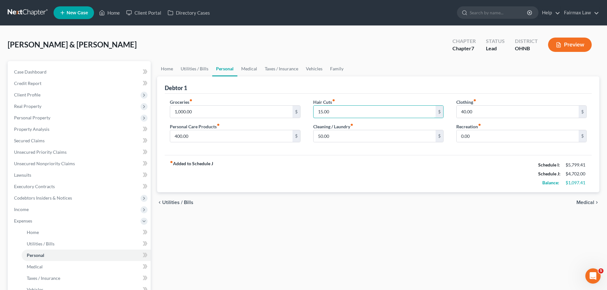
type input "15.00"
click at [333, 169] on div "fiber_manual_record Added to Schedule J Schedule I: $5,799.41 Schedule J: $4,70…" at bounding box center [378, 173] width 427 height 37
click at [252, 70] on link "Medical" at bounding box center [249, 68] width 24 height 15
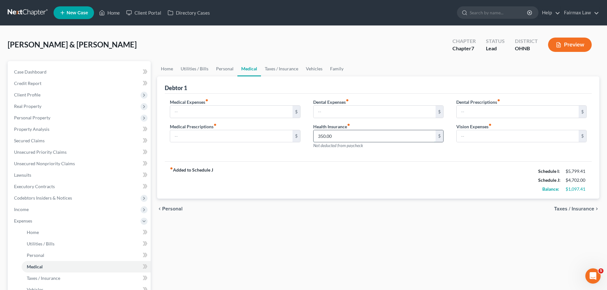
click at [362, 141] on input "350.00" at bounding box center [374, 136] width 122 height 12
type input "480.00"
click at [382, 169] on div "fiber_manual_record Added to Schedule J Schedule I: $5,799.41 Schedule J: $4,83…" at bounding box center [378, 179] width 427 height 37
click at [482, 135] on input "text" at bounding box center [517, 136] width 122 height 12
type input "15.00"
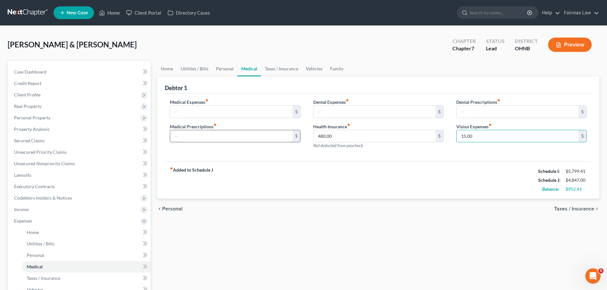
click at [189, 136] on input "text" at bounding box center [231, 136] width 122 height 12
type input "100.00"
click at [258, 158] on div "Medical Expenses fiber_manual_record $ Medical Prescriptions fiber_manual_recor…" at bounding box center [378, 128] width 427 height 68
click at [281, 70] on link "Taxes / Insurance" at bounding box center [281, 68] width 41 height 15
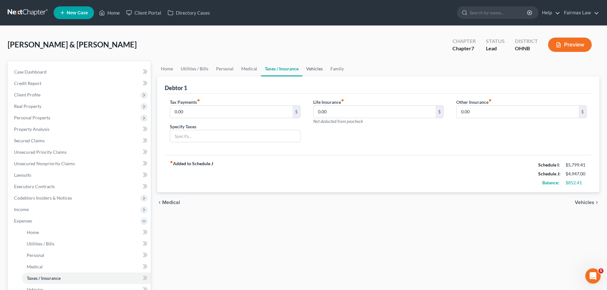
click at [313, 68] on link "Vehicles" at bounding box center [314, 68] width 24 height 15
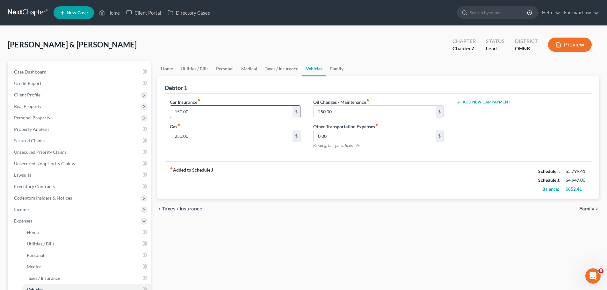
click at [240, 108] on input "150.00" at bounding box center [231, 112] width 122 height 12
type input "188.00"
click at [337, 109] on input "250.00" at bounding box center [374, 112] width 122 height 12
type input "20.00"
click at [268, 173] on div "fiber_manual_record Added to Schedule J Schedule I: $5,799.41 Schedule J: $4,75…" at bounding box center [378, 179] width 427 height 37
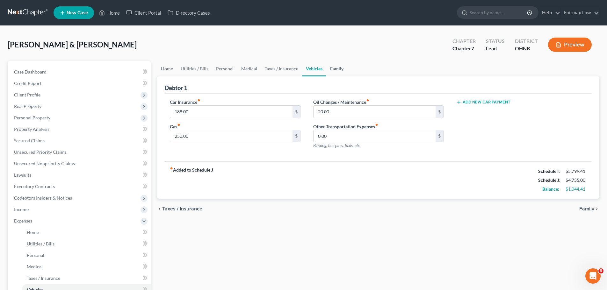
click at [341, 67] on link "Family" at bounding box center [336, 68] width 21 height 15
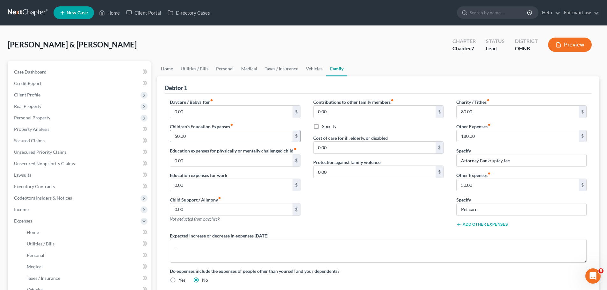
click at [203, 135] on input "50.00" at bounding box center [231, 136] width 122 height 12
type input "60.00"
click at [365, 208] on div "Contributions to other family members fiber_manual_record 0.00 $ Specify Cost o…" at bounding box center [378, 166] width 143 height 134
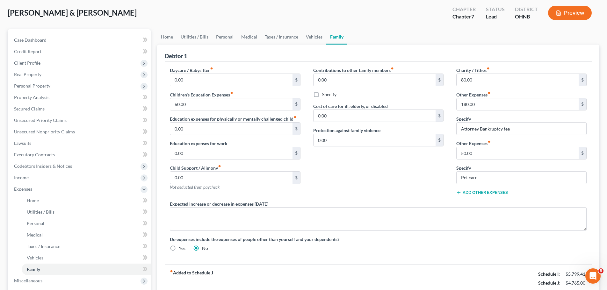
click at [493, 192] on button "Add Other Expenses" at bounding box center [482, 192] width 52 height 5
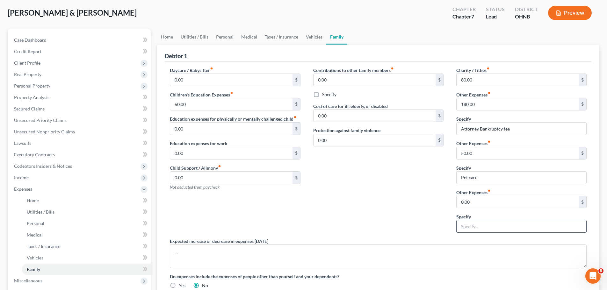
click at [470, 231] on input "text" at bounding box center [521, 226] width 130 height 12
type input "k"
type input "Kids Sports"
click at [249, 36] on link "Medical" at bounding box center [249, 36] width 24 height 15
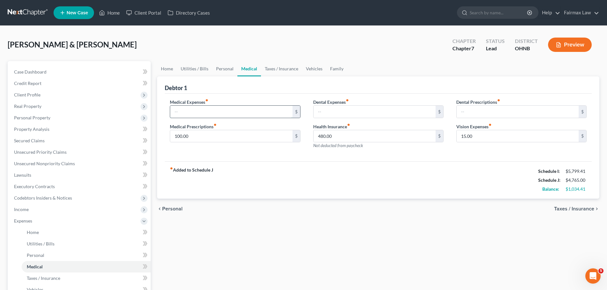
click at [190, 111] on input "text" at bounding box center [231, 112] width 122 height 12
click at [194, 110] on input "text" at bounding box center [231, 112] width 122 height 12
type input "15.00"
click at [345, 69] on link "Family" at bounding box center [336, 68] width 21 height 15
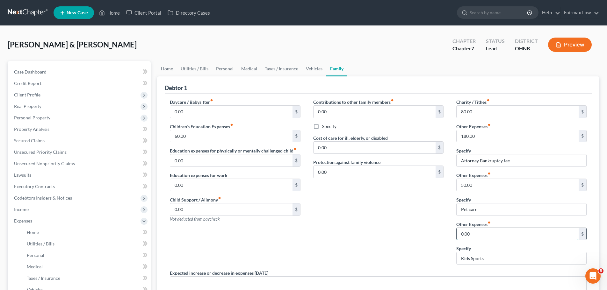
click at [478, 235] on input "0.00" at bounding box center [517, 234] width 122 height 12
type input "120.00"
click at [479, 185] on input "50.00" at bounding box center [517, 185] width 122 height 12
type input "260.00"
click at [402, 192] on div "Contributions to other family members fiber_manual_record 0.00 $ Specify Cost o…" at bounding box center [378, 184] width 143 height 171
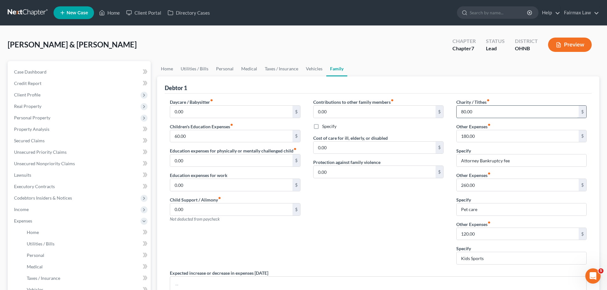
click at [494, 113] on input "80.00" at bounding box center [517, 112] width 122 height 12
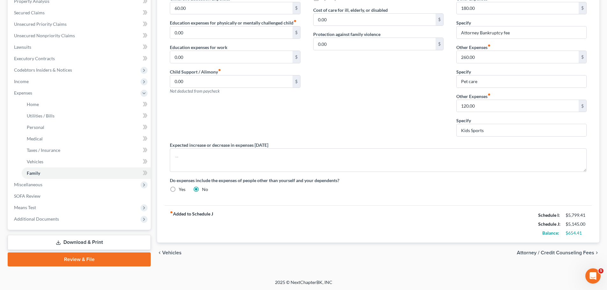
scroll to position [129, 0]
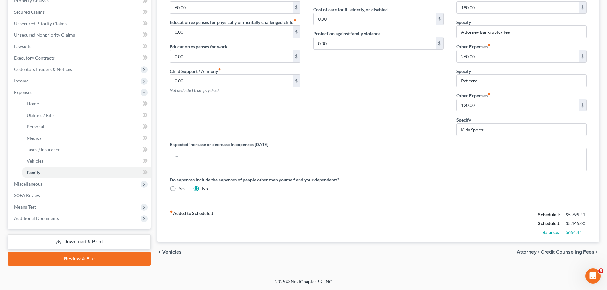
type input "115.00"
drag, startPoint x: 535, startPoint y: 216, endPoint x: 587, endPoint y: 232, distance: 54.0
click at [586, 232] on div "Schedule I: $5,799.41 Schedule J: $5,145.00 Balance: $654.41" at bounding box center [562, 223] width 48 height 27
click at [586, 233] on div "$654.41" at bounding box center [575, 232] width 21 height 6
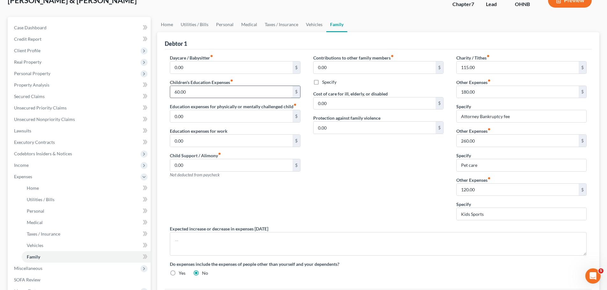
scroll to position [1, 0]
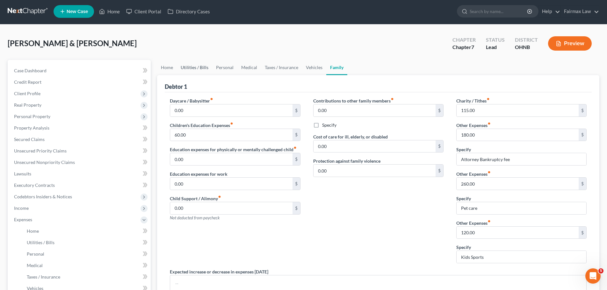
click at [205, 69] on link "Utilities / Bills" at bounding box center [194, 67] width 35 height 15
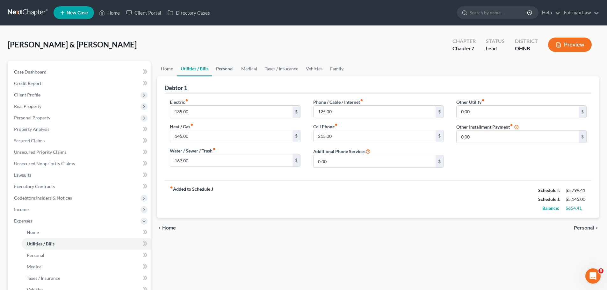
click at [227, 68] on link "Personal" at bounding box center [224, 68] width 25 height 15
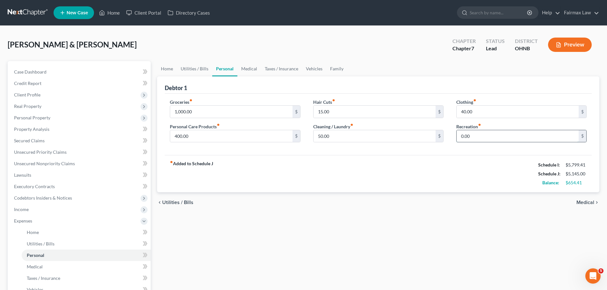
click at [469, 134] on input "0.00" at bounding box center [517, 136] width 122 height 12
type input "200.00"
click at [458, 167] on div "fiber_manual_record Added to Schedule J Schedule I: $5,799.41 Schedule J: $5,34…" at bounding box center [378, 173] width 427 height 37
click at [193, 114] on input "1,000.00" at bounding box center [231, 112] width 122 height 12
drag, startPoint x: 193, startPoint y: 112, endPoint x: 179, endPoint y: 110, distance: 13.5
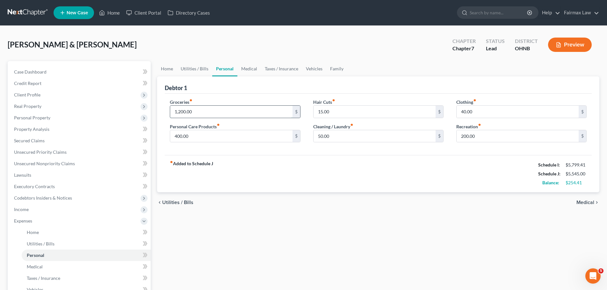
click at [179, 110] on input "1,200.00" at bounding box center [231, 112] width 122 height 12
type input "1,400.00"
click at [328, 136] on input "50.00" at bounding box center [374, 136] width 122 height 12
type input "150.00"
click at [370, 170] on div "fiber_manual_record Added to Schedule J Schedule I: $5,799.41 Schedule J: $5,84…" at bounding box center [378, 173] width 427 height 37
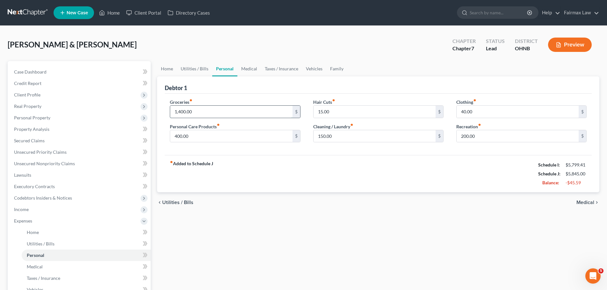
click at [205, 114] on input "1,400.00" at bounding box center [231, 112] width 122 height 12
type input "1,200.00"
click at [329, 174] on div "fiber_manual_record Added to Schedule J Schedule I: $5,799.41 Schedule J: $5,64…" at bounding box center [378, 173] width 427 height 37
drag, startPoint x: 309, startPoint y: 67, endPoint x: 295, endPoint y: 74, distance: 16.0
click at [310, 67] on link "Vehicles" at bounding box center [314, 68] width 24 height 15
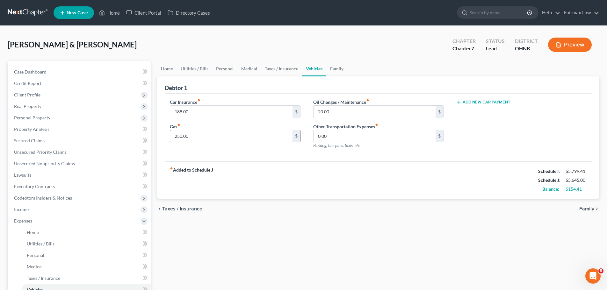
click at [191, 138] on input "250.00" at bounding box center [231, 136] width 122 height 12
type input "280.00"
click at [406, 214] on div "chevron_left Taxes / Insurance Family chevron_right" at bounding box center [378, 209] width 442 height 20
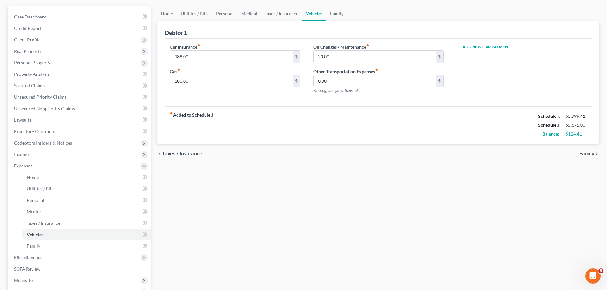
scroll to position [64, 0]
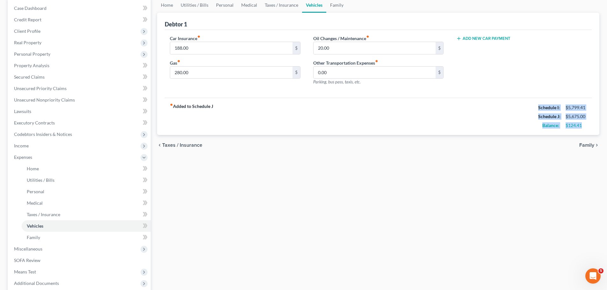
drag, startPoint x: 536, startPoint y: 106, endPoint x: 591, endPoint y: 132, distance: 60.0
click at [591, 132] on div "fiber_manual_record Added to Schedule J Schedule I: $5,799.41 Schedule J: $5,67…" at bounding box center [378, 116] width 427 height 37
click at [586, 124] on div "$124.41" at bounding box center [575, 125] width 27 height 6
click at [351, 75] on input "0.00" at bounding box center [374, 73] width 122 height 12
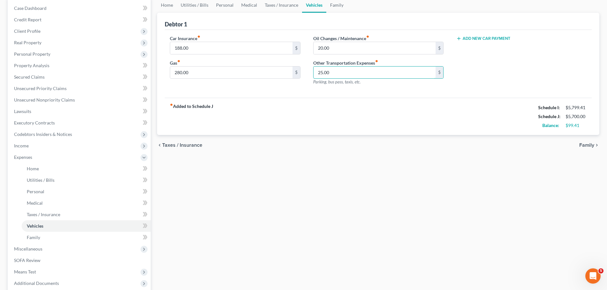
type input "25.00"
click at [378, 102] on div "fiber_manual_record Added to Schedule J Schedule I: $5,799.41 Schedule J: $5,70…" at bounding box center [378, 116] width 427 height 37
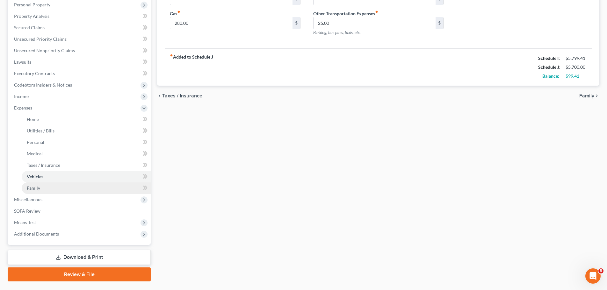
scroll to position [129, 0]
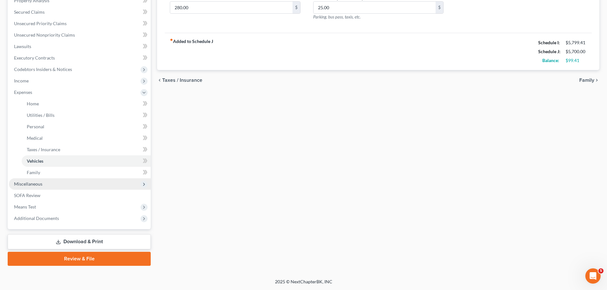
click at [39, 184] on span "Miscellaneous" at bounding box center [28, 183] width 28 height 5
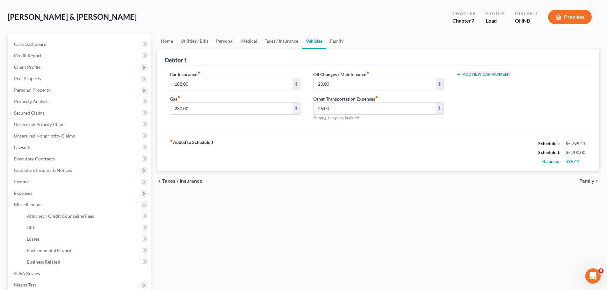
scroll to position [64, 0]
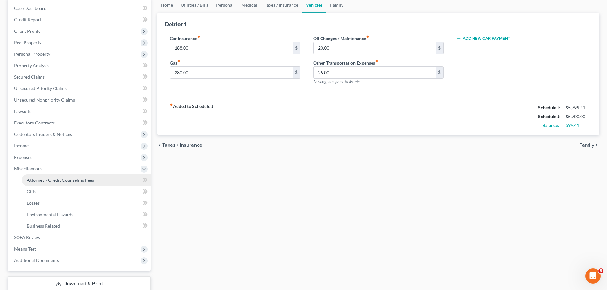
click at [75, 179] on span "Attorney / Credit Counseling Fees" at bounding box center [60, 179] width 67 height 5
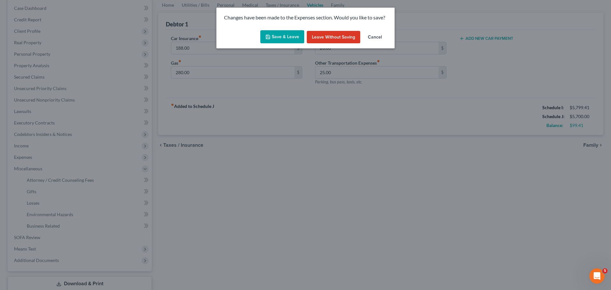
click at [288, 39] on button "Save & Leave" at bounding box center [282, 36] width 44 height 13
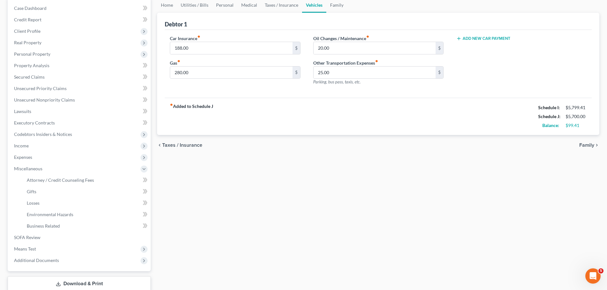
select select "1"
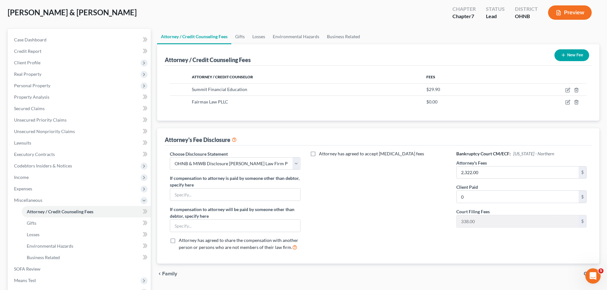
scroll to position [32, 0]
click at [42, 83] on span "Personal Property" at bounding box center [32, 85] width 36 height 5
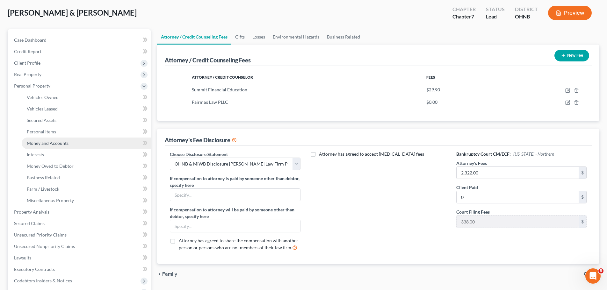
click at [53, 142] on span "Money and Accounts" at bounding box center [48, 142] width 42 height 5
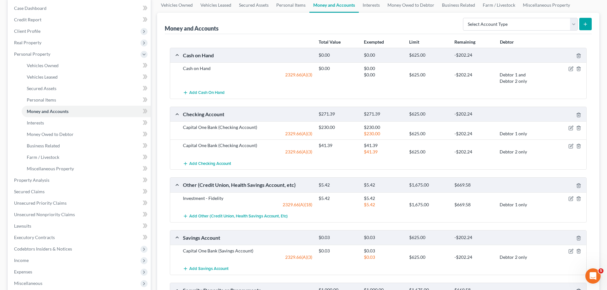
scroll to position [96, 0]
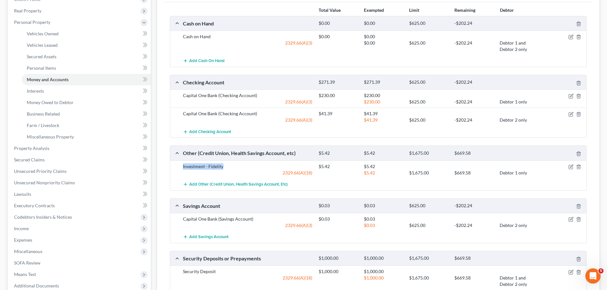
drag, startPoint x: 181, startPoint y: 168, endPoint x: 222, endPoint y: 168, distance: 41.1
click at [222, 168] on div "Investment - Fidelity" at bounding box center [248, 166] width 136 height 6
copy div "Investment - Fidelity"
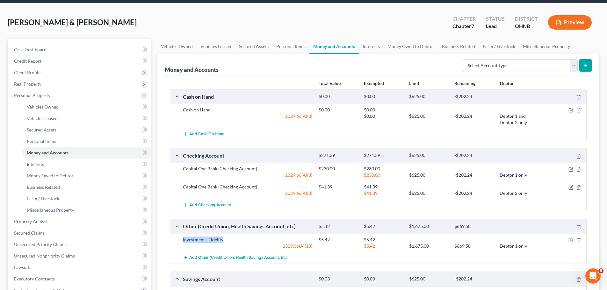
scroll to position [32, 0]
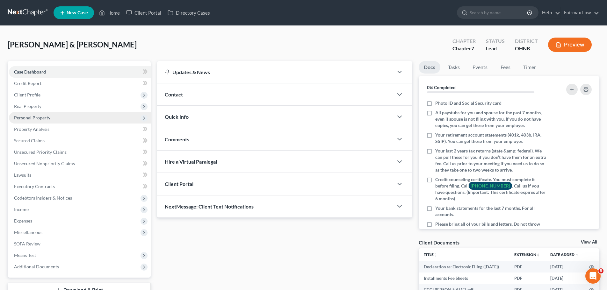
click at [45, 114] on span "Personal Property" at bounding box center [80, 117] width 142 height 11
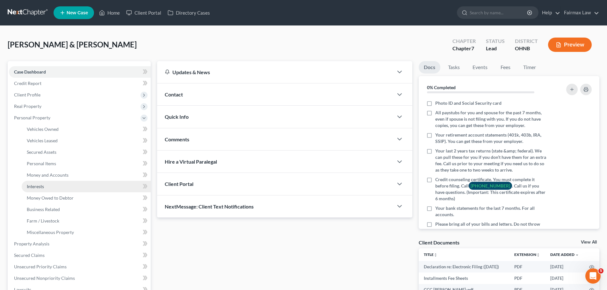
click at [42, 186] on span "Interests" at bounding box center [35, 186] width 17 height 5
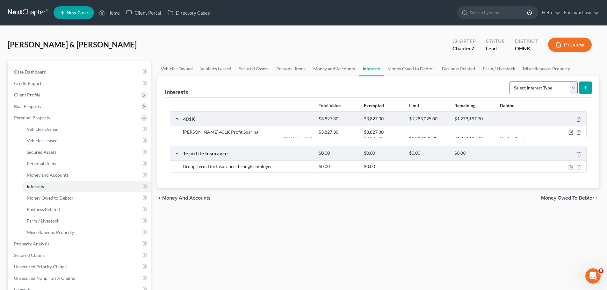
click at [542, 87] on select "Select Interest Type 401K Annuity Bond Education IRA Government Bond Government…" at bounding box center [543, 88] width 68 height 13
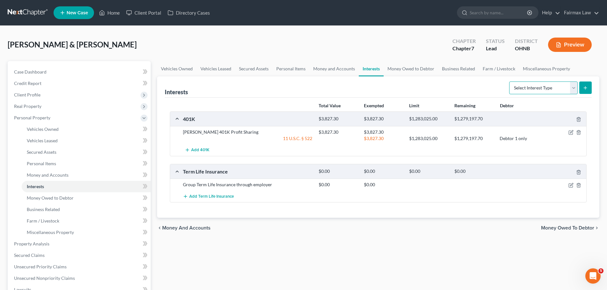
click at [542, 87] on select "Select Interest Type 401K Annuity Bond Education IRA Government Bond Government…" at bounding box center [543, 88] width 68 height 13
click at [392, 233] on div "chevron_left Money and Accounts Money Owed to Debtor chevron_right" at bounding box center [378, 228] width 442 height 20
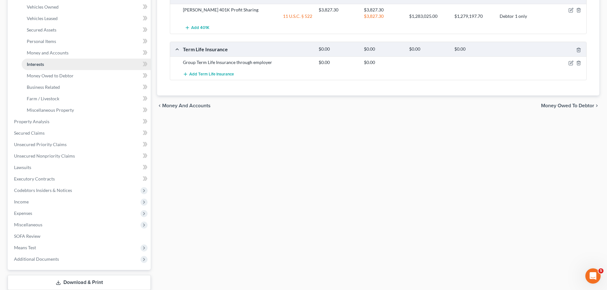
scroll to position [127, 0]
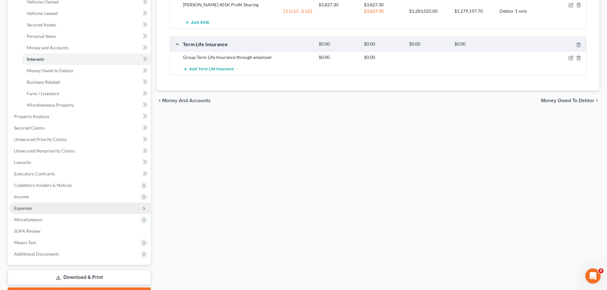
click at [32, 209] on span "Expenses" at bounding box center [23, 207] width 18 height 5
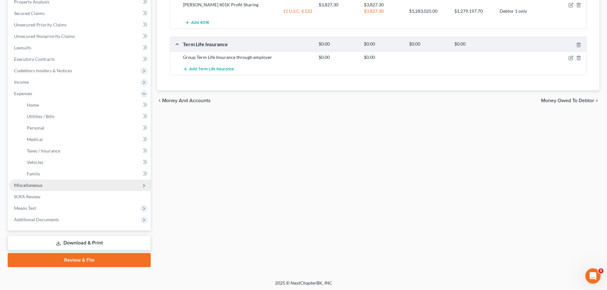
click at [34, 188] on span "Miscellaneous" at bounding box center [28, 184] width 28 height 5
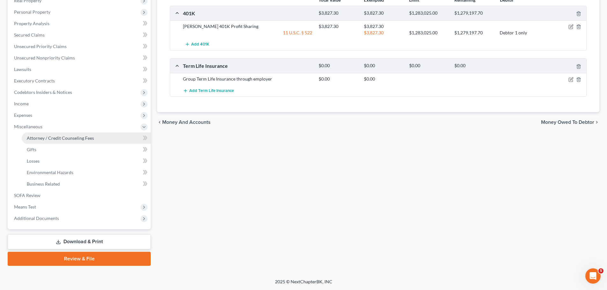
click at [68, 140] on span "Attorney / Credit Counseling Fees" at bounding box center [60, 137] width 67 height 5
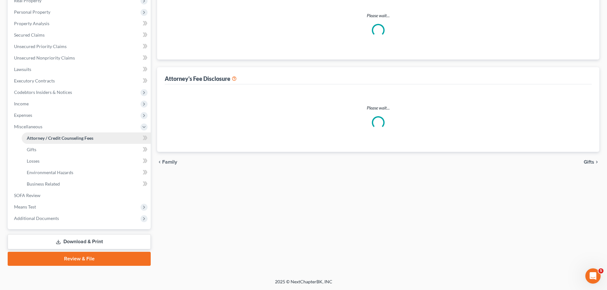
scroll to position [8, 0]
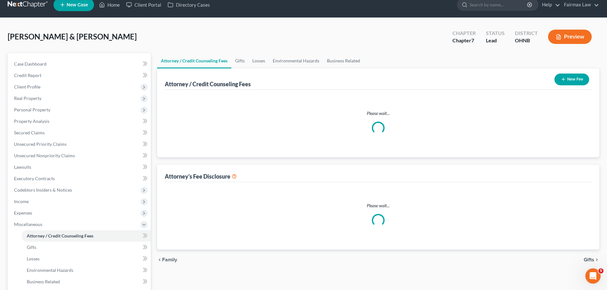
select select "1"
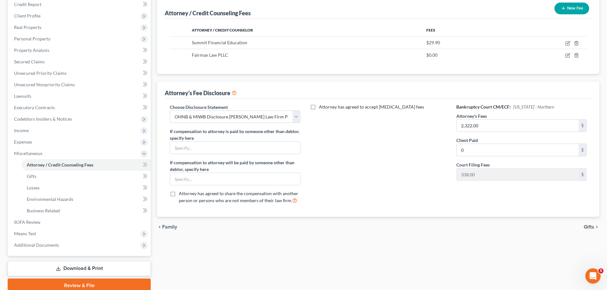
scroll to position [64, 0]
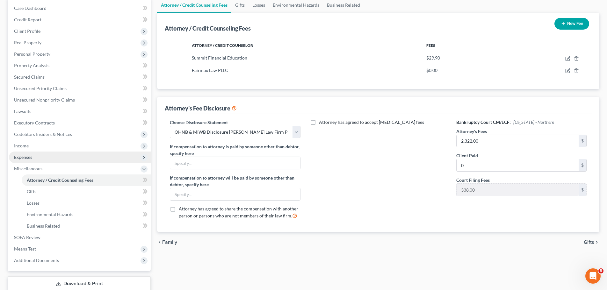
click at [42, 156] on span "Expenses" at bounding box center [80, 157] width 142 height 11
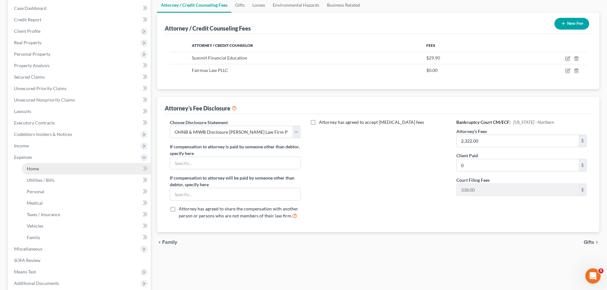
click at [39, 170] on link "Home" at bounding box center [86, 168] width 129 height 11
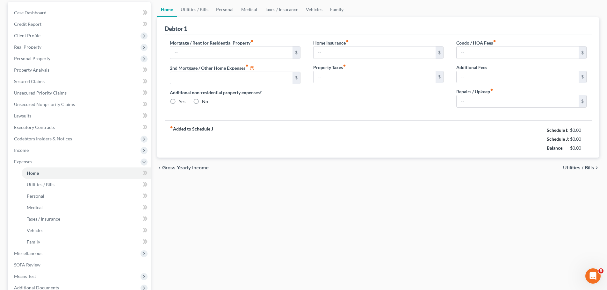
type input "1,000.00"
type input "0.00"
radio input "true"
type input "0.00"
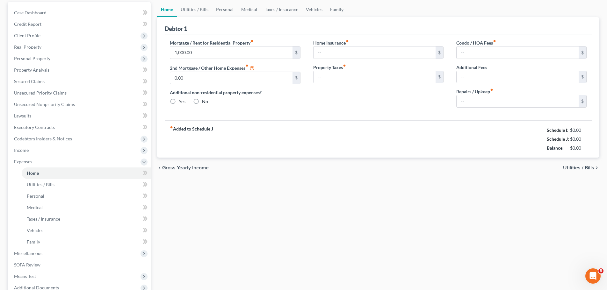
type input "0.00"
type input "50.00"
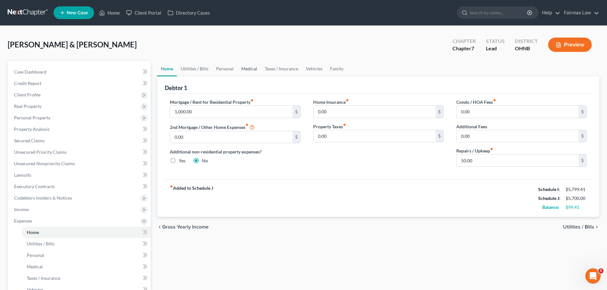
click at [248, 72] on link "Medical" at bounding box center [249, 68] width 24 height 15
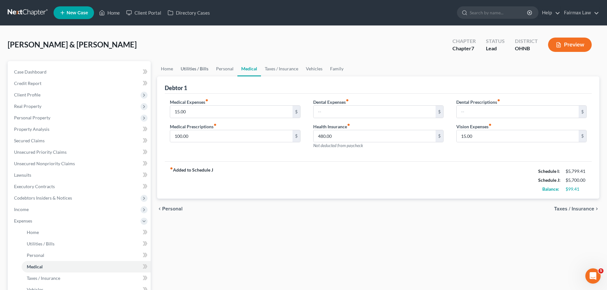
click at [207, 72] on link "Utilities / Bills" at bounding box center [194, 68] width 35 height 15
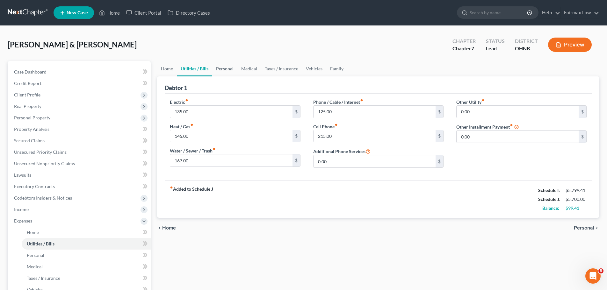
click at [215, 70] on link "Personal" at bounding box center [224, 68] width 25 height 15
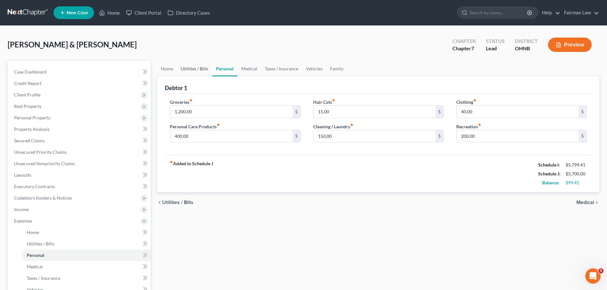
click at [199, 71] on link "Utilities / Bills" at bounding box center [194, 68] width 35 height 15
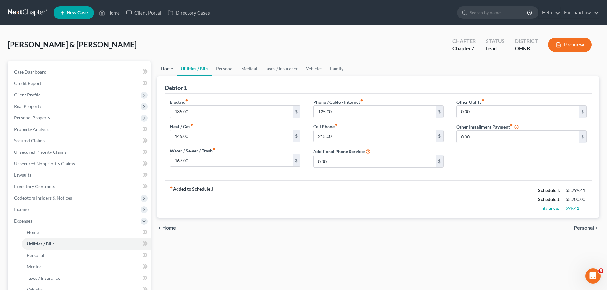
click at [171, 67] on link "Home" at bounding box center [167, 68] width 20 height 15
